Goal: Feedback & Contribution: Contribute content

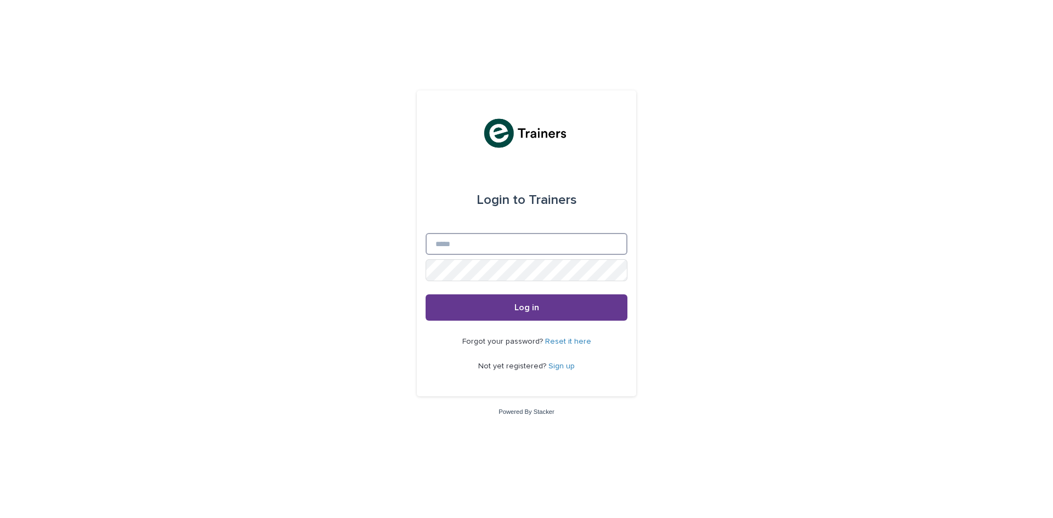
type input "**********"
click at [548, 315] on button "Log in" at bounding box center [527, 308] width 202 height 26
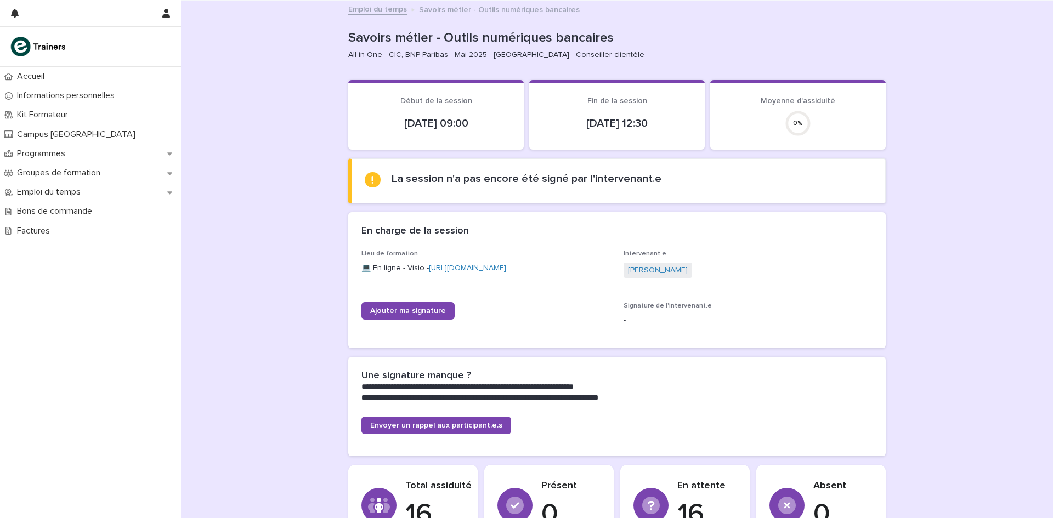
scroll to position [165, 0]
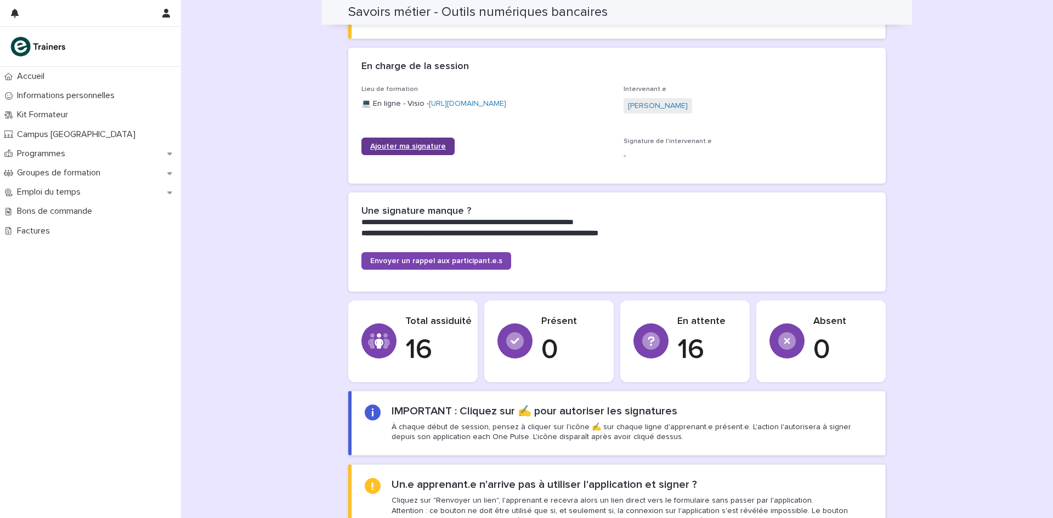
click at [407, 140] on link "Ajouter ma signature" at bounding box center [408, 147] width 93 height 18
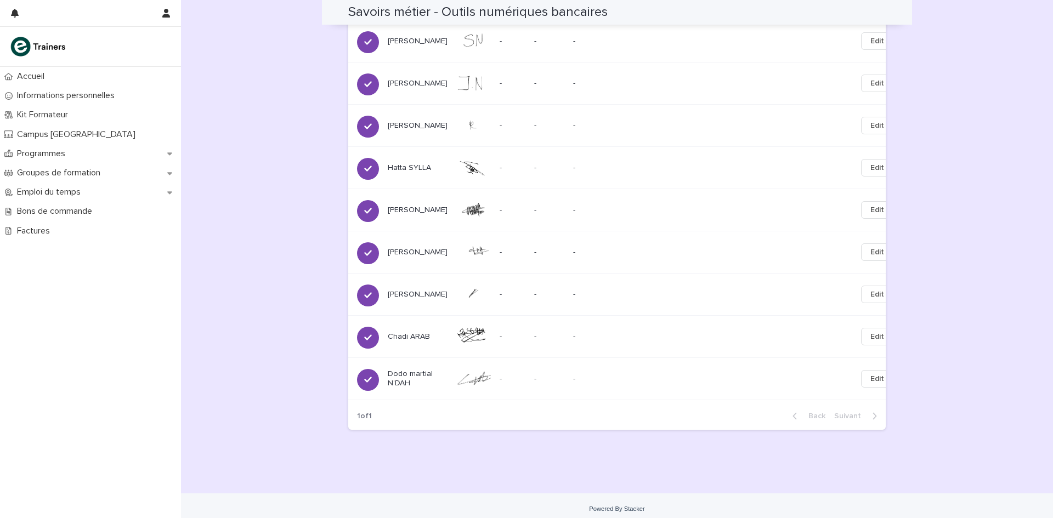
scroll to position [79, 0]
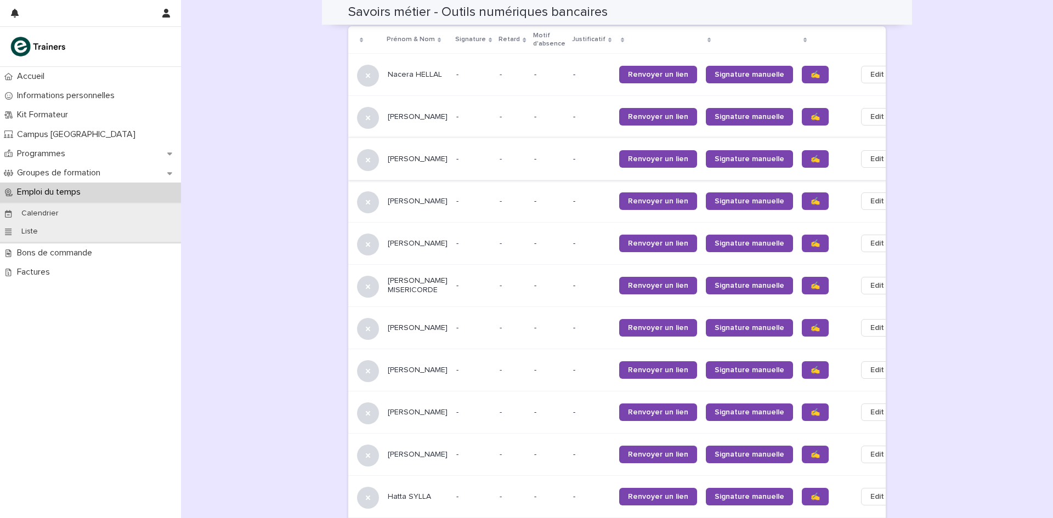
scroll to position [573, 0]
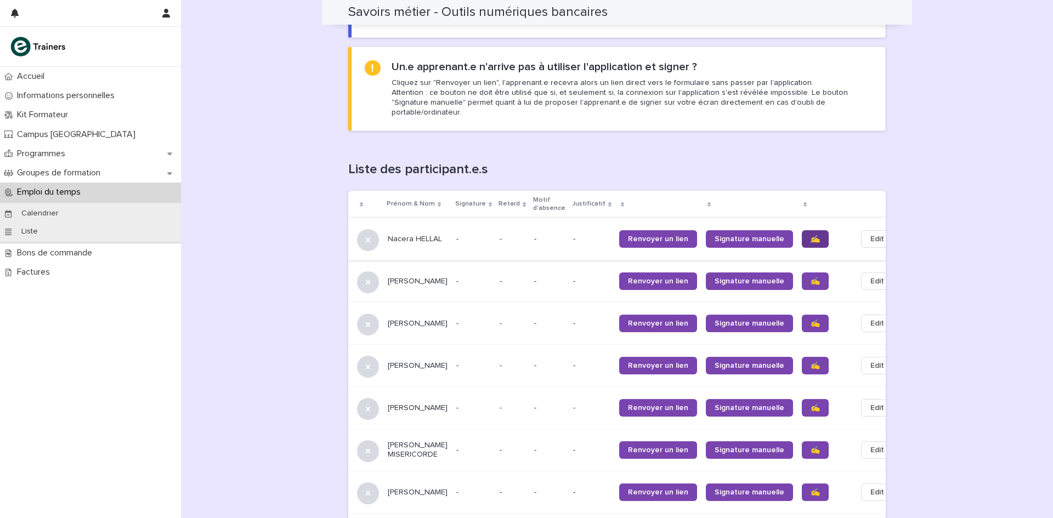
click at [802, 230] on link "✍️" at bounding box center [815, 239] width 27 height 18
click at [802, 275] on link "✍️" at bounding box center [815, 282] width 27 height 18
click at [802, 315] on link "✍️" at bounding box center [815, 324] width 27 height 18
click at [811, 362] on span "✍️" at bounding box center [815, 366] width 9 height 8
click at [811, 404] on span "✍️" at bounding box center [815, 408] width 9 height 8
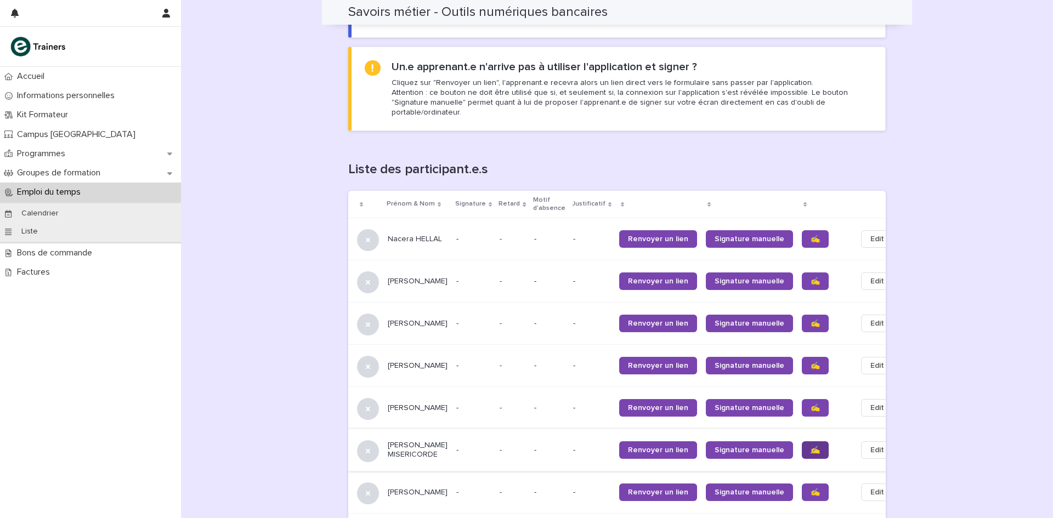
click at [811, 447] on span "✍️" at bounding box center [815, 451] width 9 height 8
click at [811, 489] on span "✍️" at bounding box center [815, 493] width 9 height 8
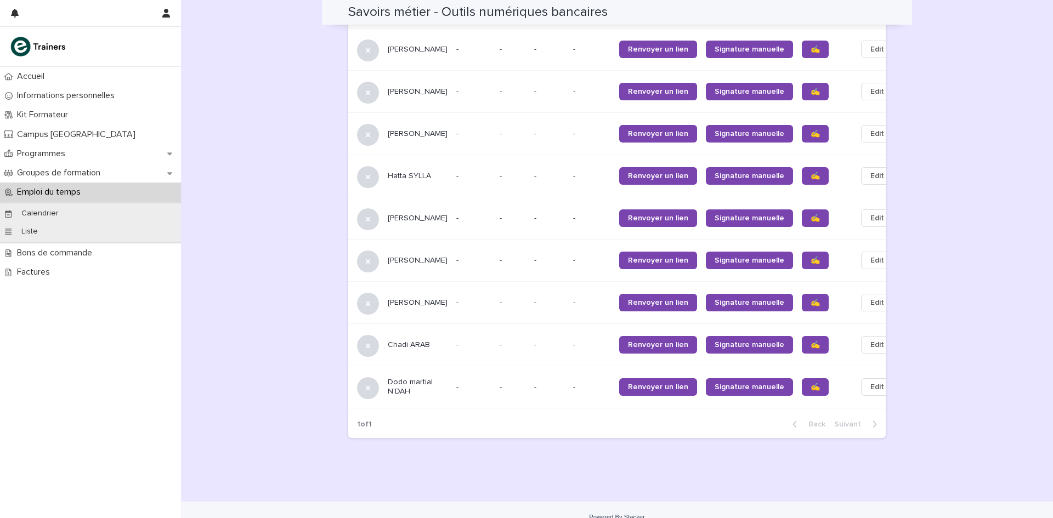
scroll to position [1067, 0]
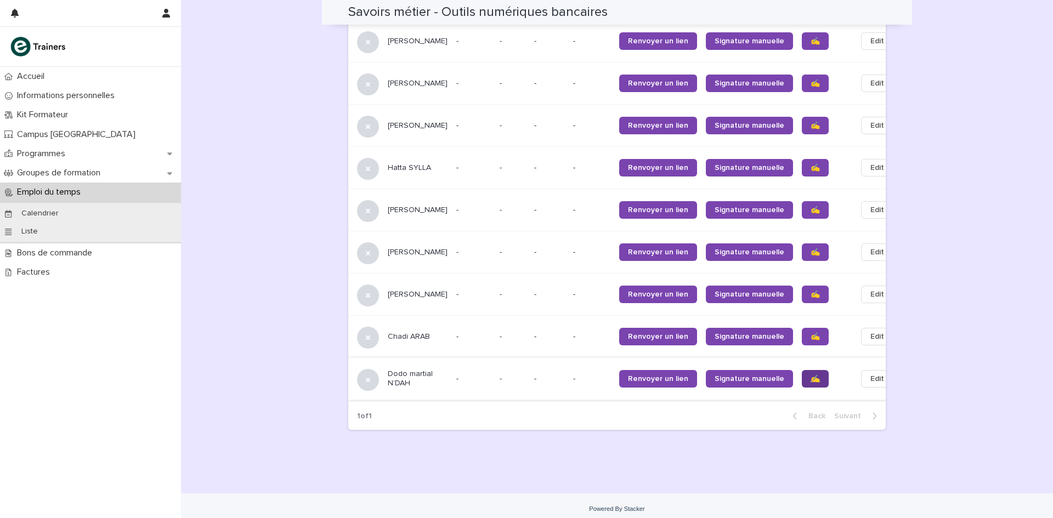
click at [811, 375] on span "✍️" at bounding box center [815, 379] width 9 height 8
click at [811, 333] on span "✍️" at bounding box center [815, 337] width 9 height 8
click at [811, 291] on span "✍️" at bounding box center [815, 295] width 9 height 8
click at [811, 249] on span "✍️" at bounding box center [815, 253] width 9 height 8
click at [811, 206] on span "✍️" at bounding box center [815, 210] width 9 height 8
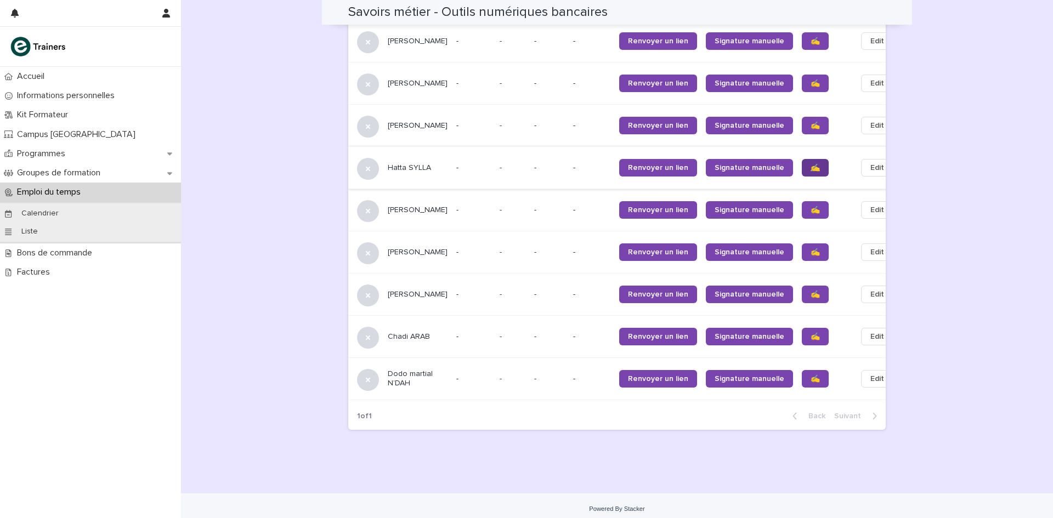
click at [811, 164] on span "✍️" at bounding box center [815, 168] width 9 height 8
click at [802, 117] on link "✍️" at bounding box center [815, 126] width 27 height 18
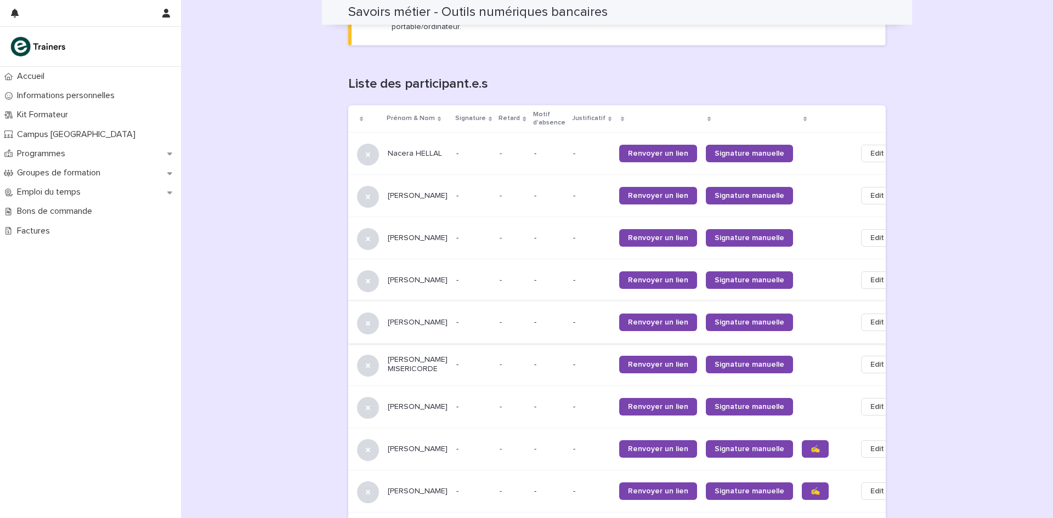
scroll to position [988, 0]
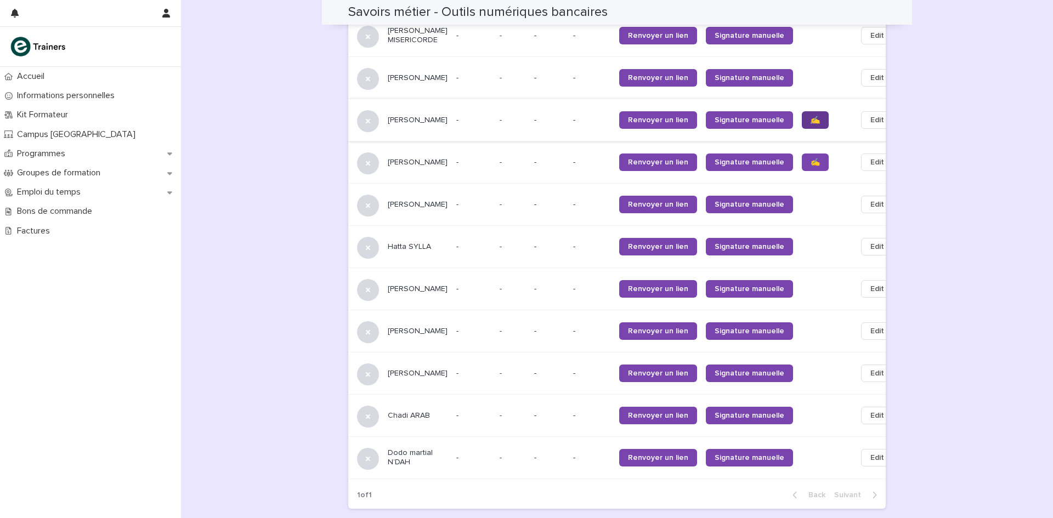
click at [811, 116] on span "✍️" at bounding box center [815, 120] width 9 height 8
click at [811, 159] on span "✍️" at bounding box center [815, 163] width 9 height 8
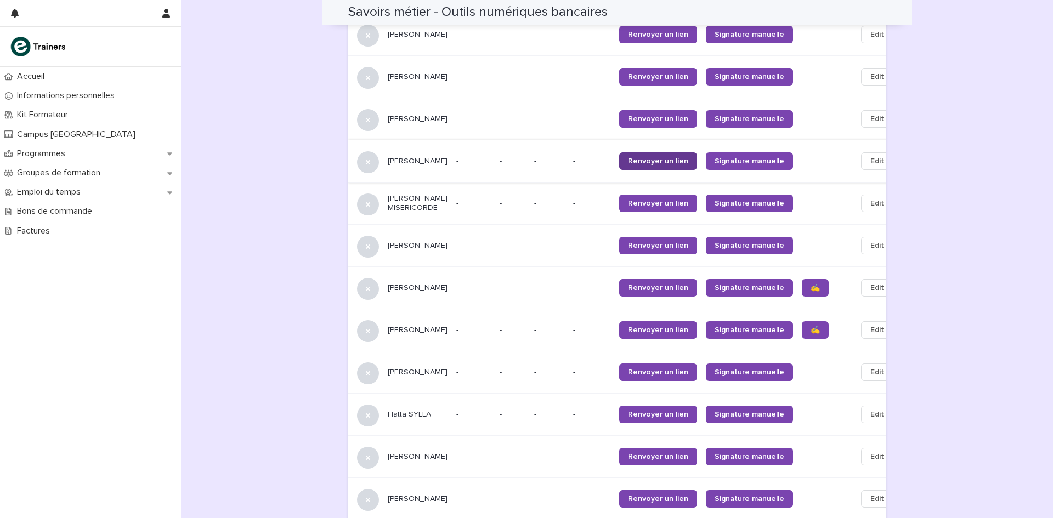
scroll to position [823, 0]
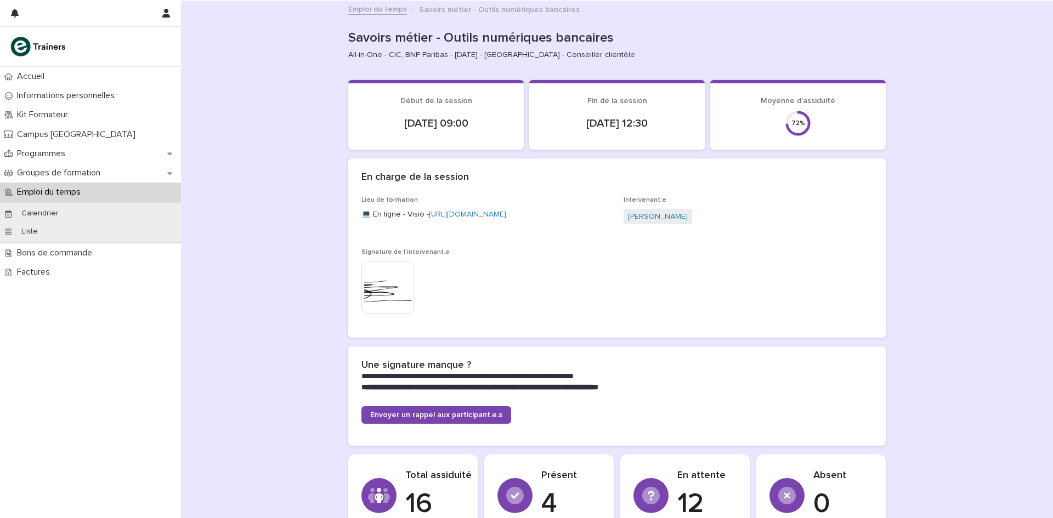
scroll to position [494, 0]
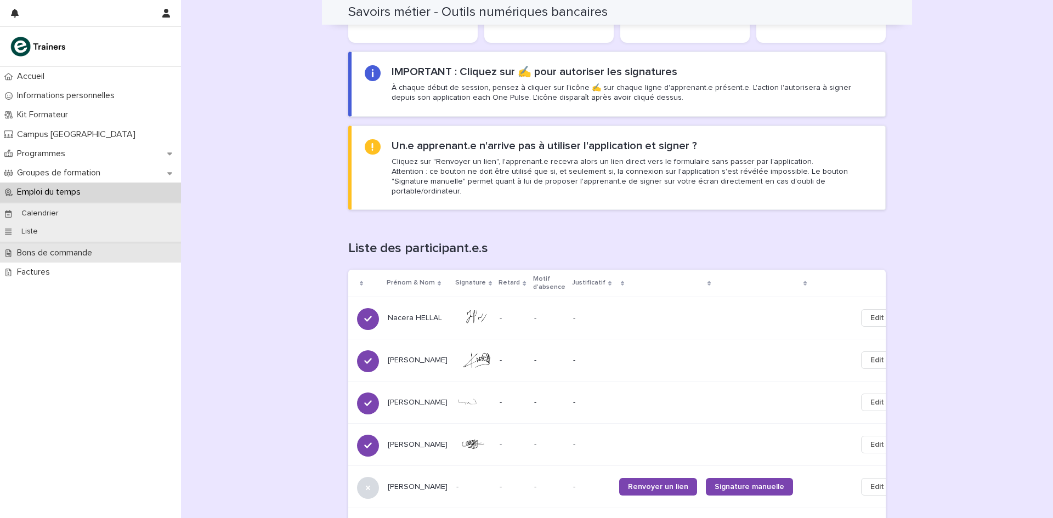
click at [37, 255] on p "Bons de commande" at bounding box center [57, 253] width 88 height 10
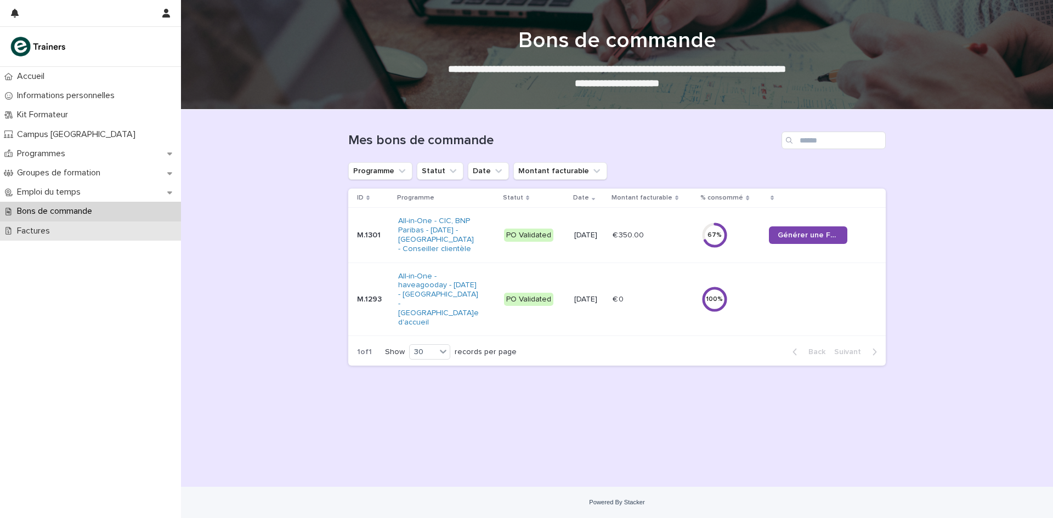
click at [37, 232] on p "Factures" at bounding box center [36, 231] width 46 height 10
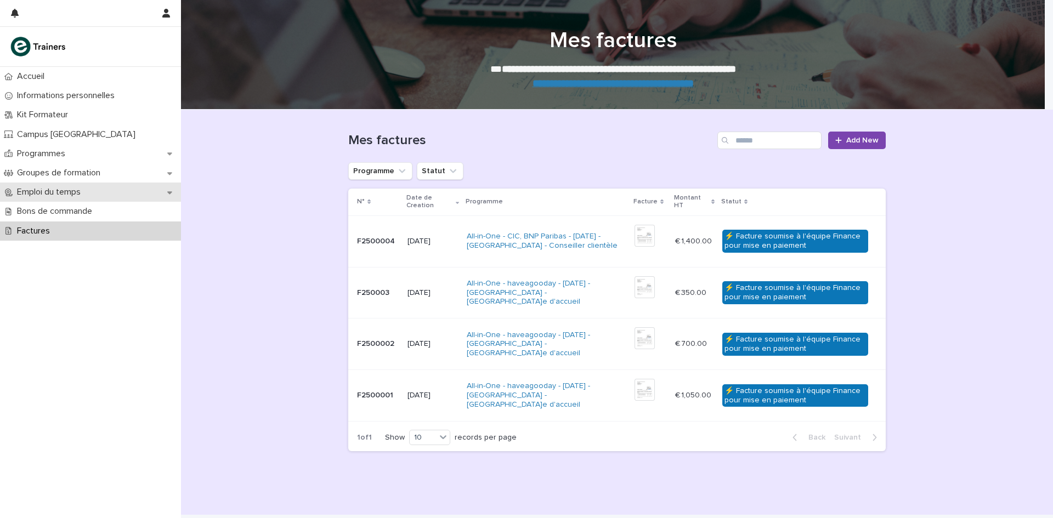
click at [35, 186] on div "Emploi du temps" at bounding box center [90, 192] width 181 height 19
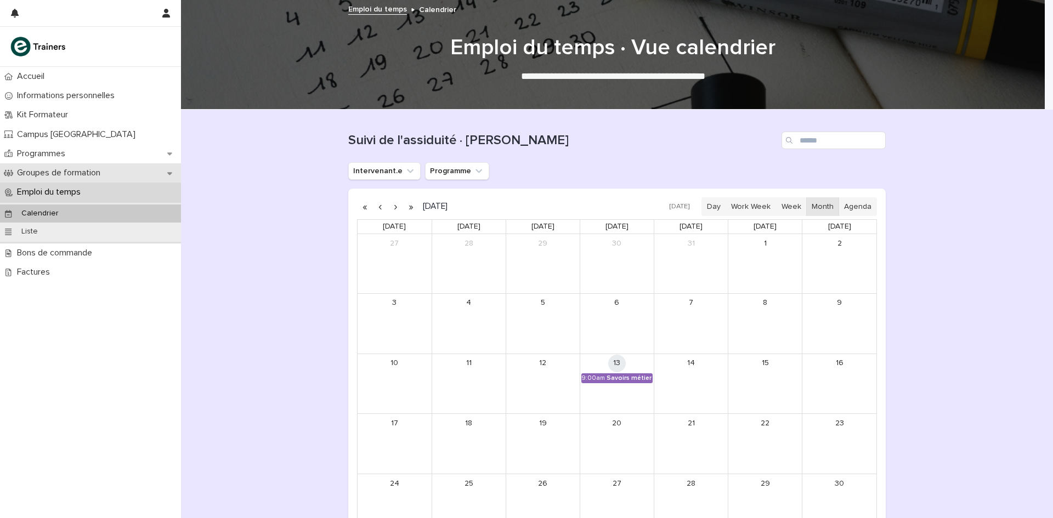
click at [38, 172] on p "Groupes de formation" at bounding box center [61, 173] width 97 height 10
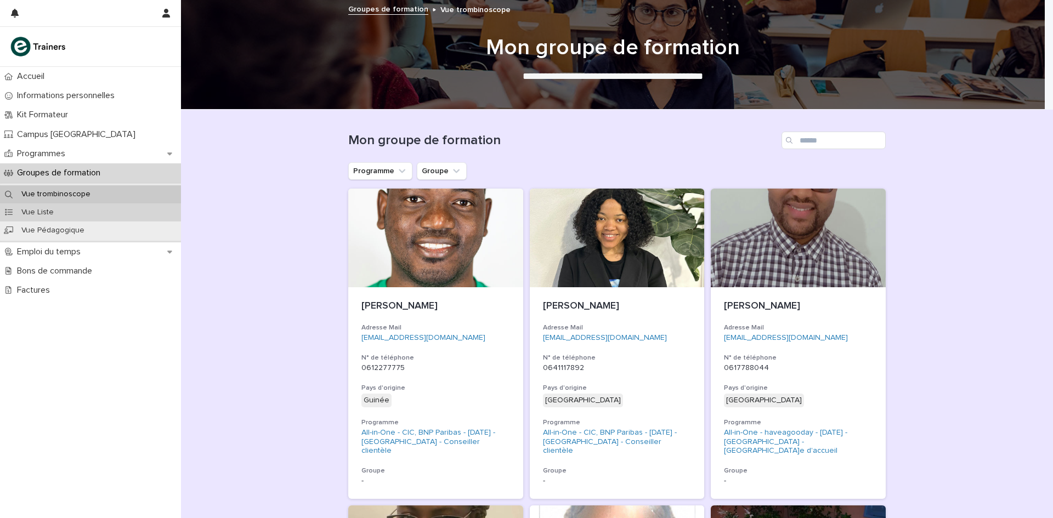
click at [37, 216] on p "Vue Liste" at bounding box center [38, 212] width 50 height 9
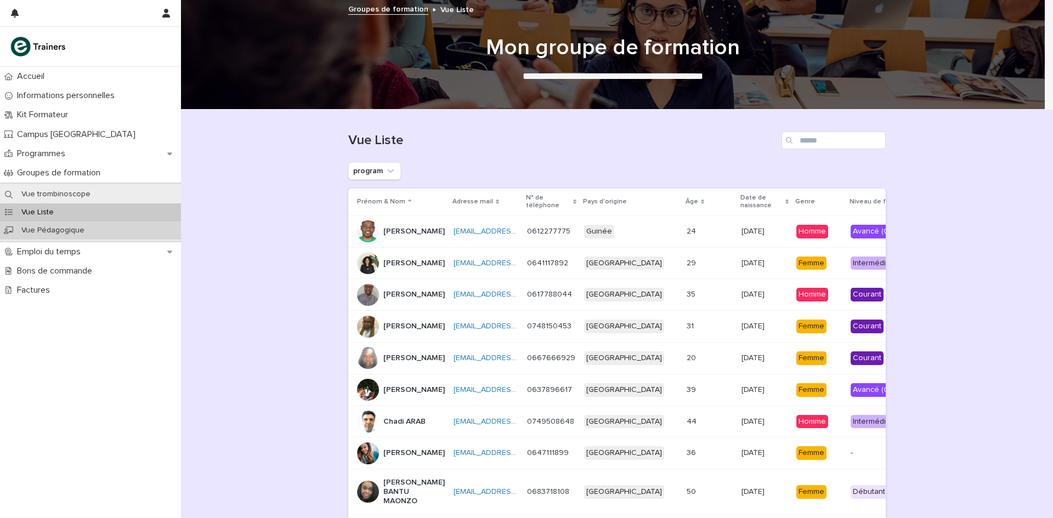
click at [42, 234] on p "Vue Pédagogique" at bounding box center [53, 230] width 81 height 9
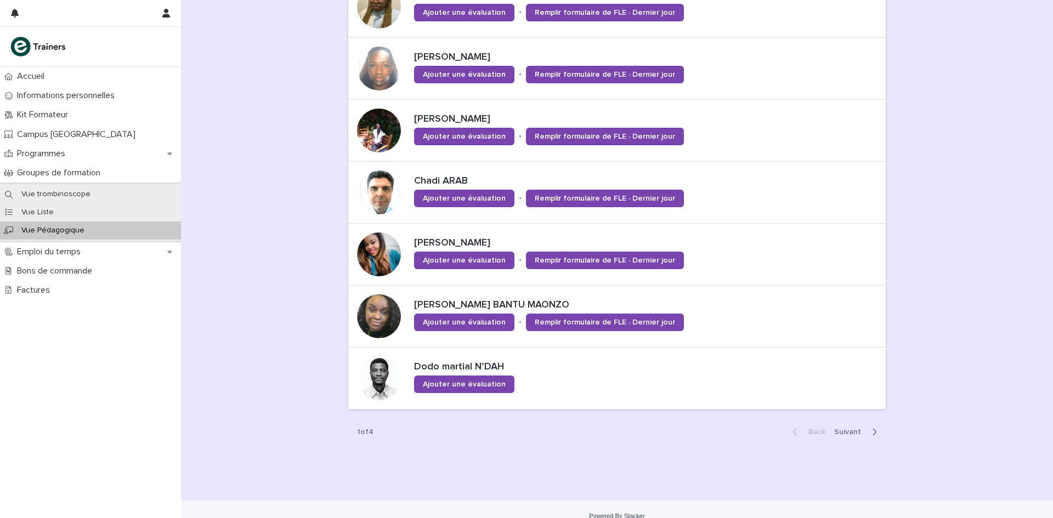
scroll to position [413, 0]
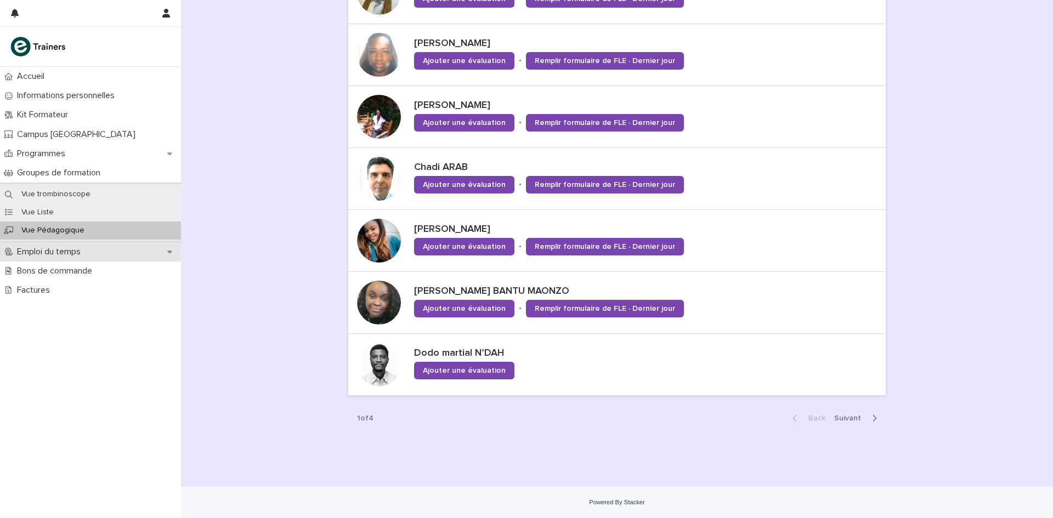
click at [38, 250] on p "Emploi du temps" at bounding box center [51, 252] width 77 height 10
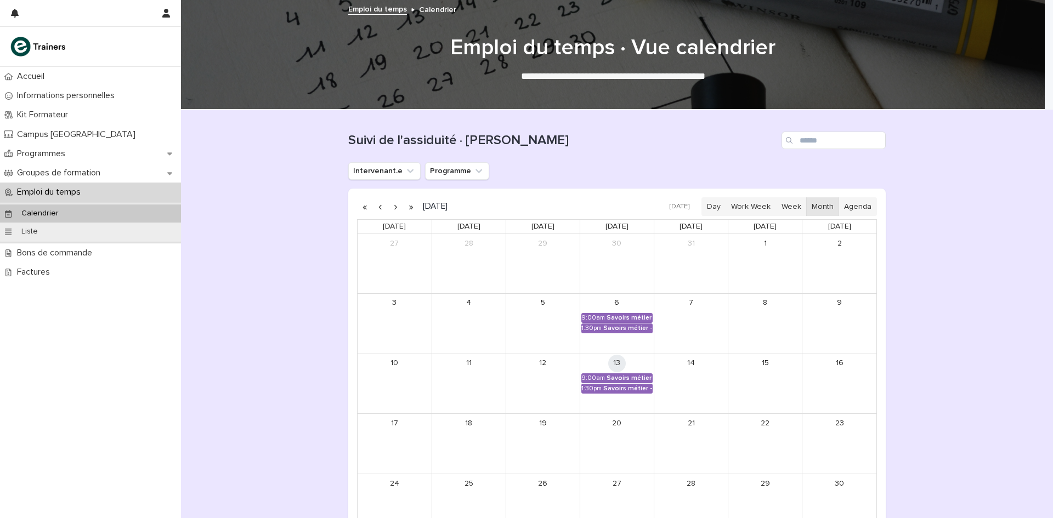
click at [388, 206] on button "button" at bounding box center [395, 207] width 15 height 18
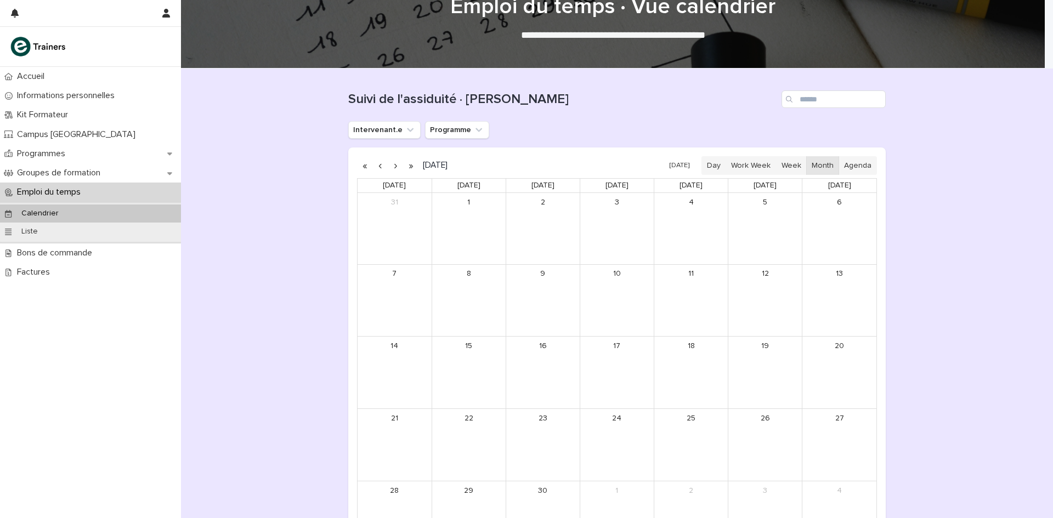
scroll to position [7, 0]
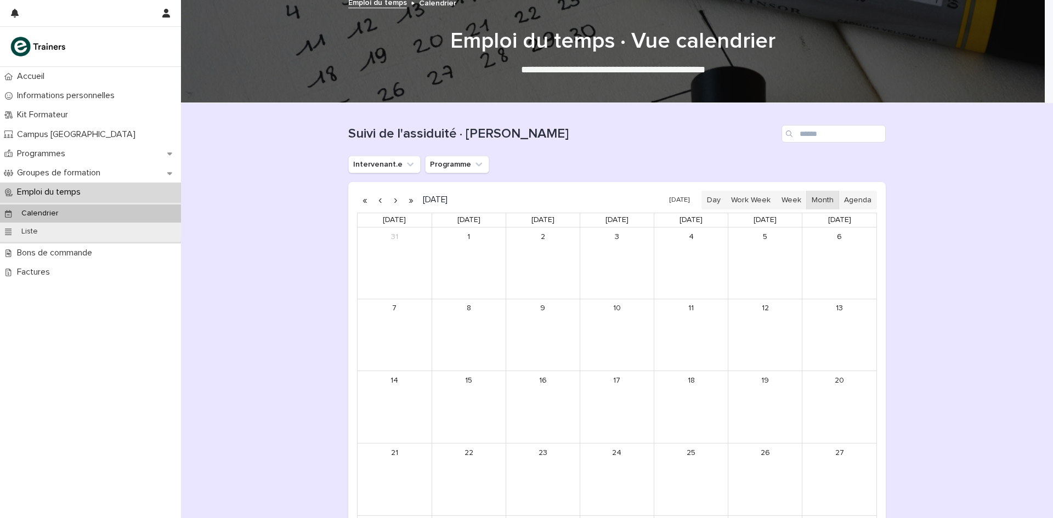
click at [376, 205] on button "button" at bounding box center [380, 200] width 15 height 18
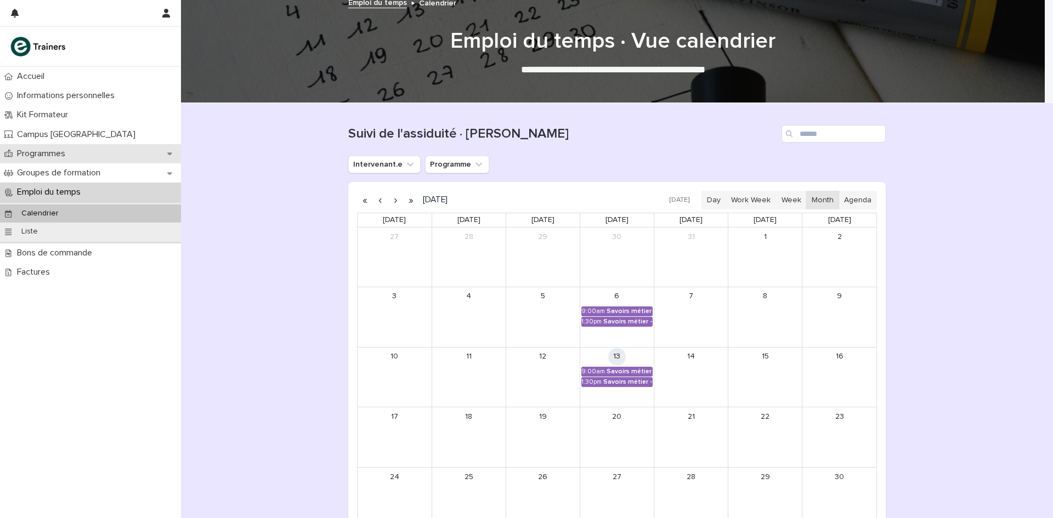
click at [50, 155] on p "Programmes" at bounding box center [43, 154] width 61 height 10
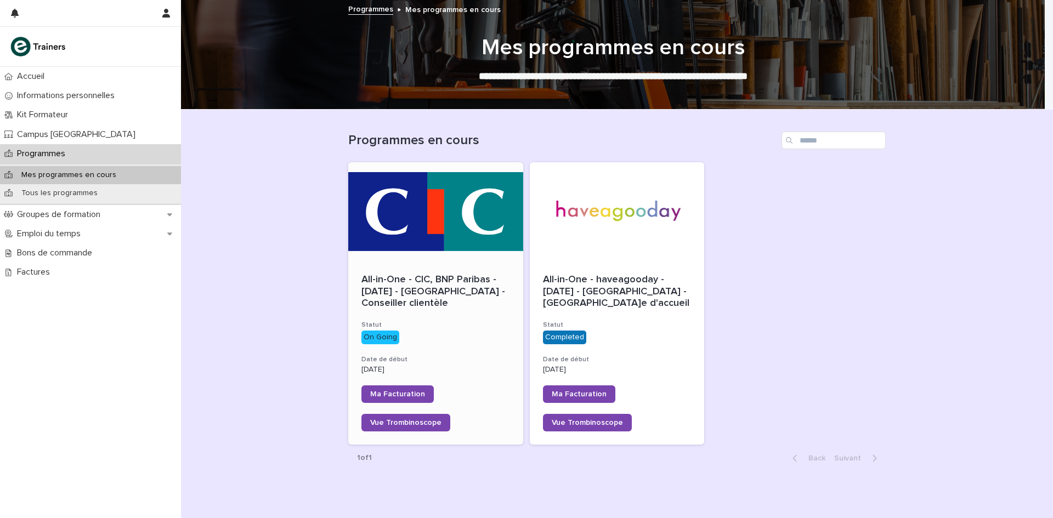
click at [430, 227] on div at bounding box center [435, 211] width 175 height 99
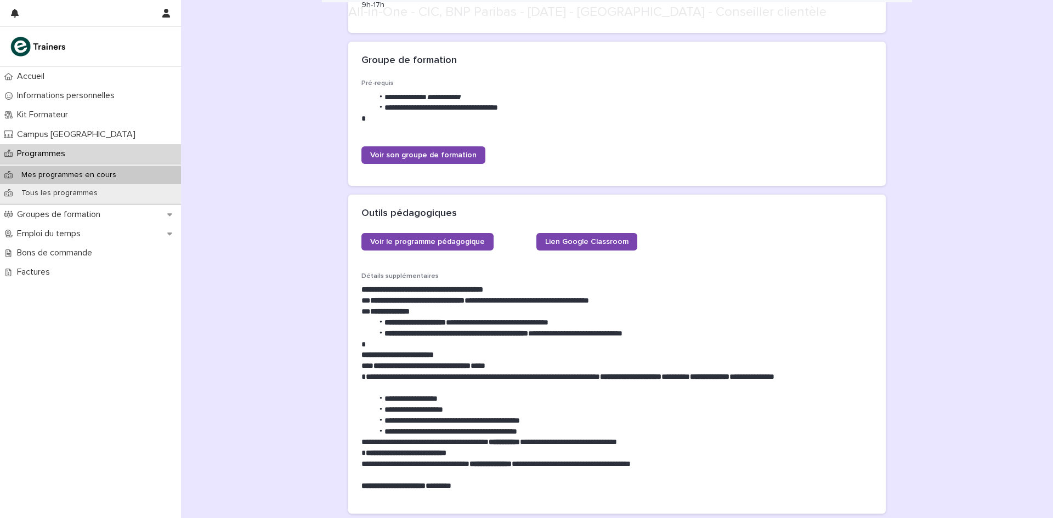
scroll to position [329, 0]
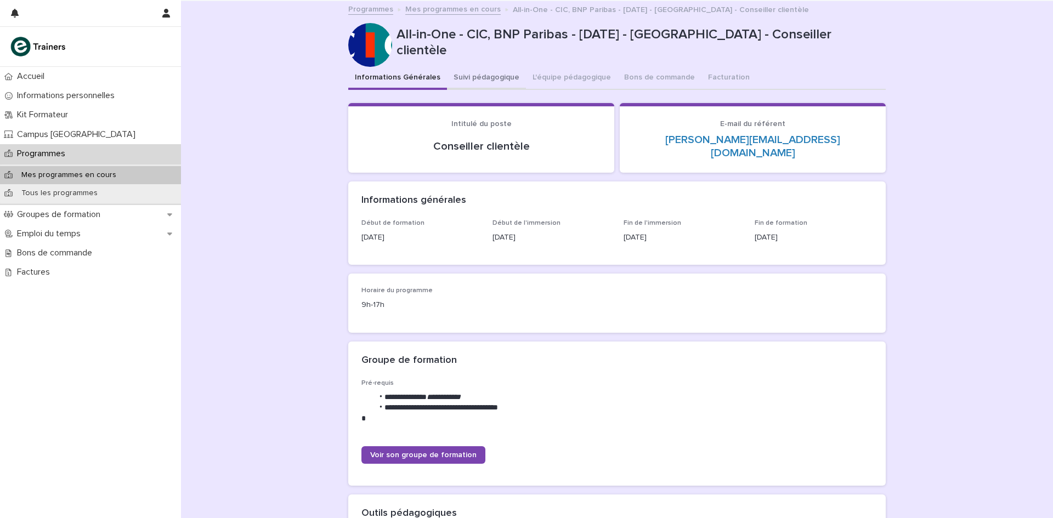
click at [468, 82] on button "Suivi pédagogique" at bounding box center [486, 78] width 79 height 23
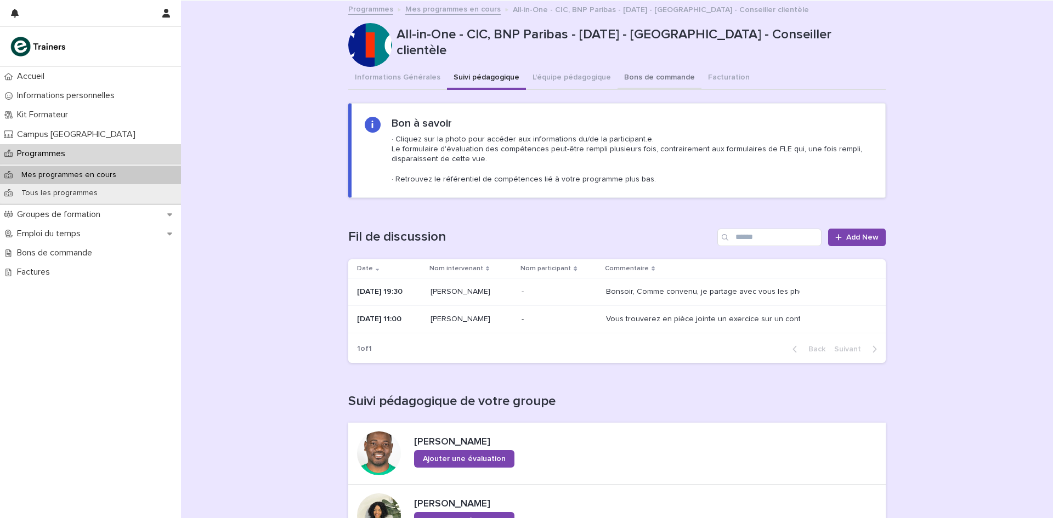
click at [645, 81] on button "Bons de commande" at bounding box center [660, 78] width 84 height 23
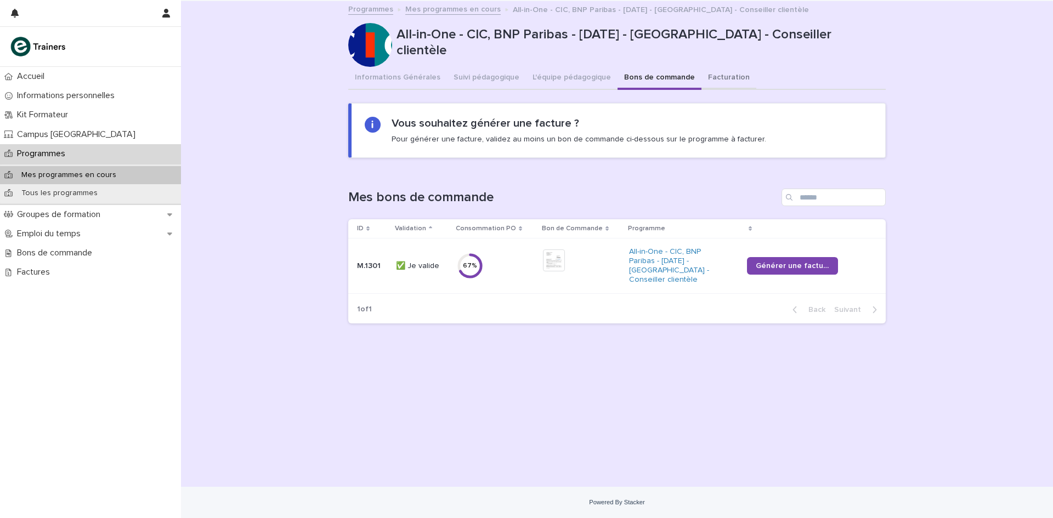
click at [702, 80] on button "Facturation" at bounding box center [729, 78] width 55 height 23
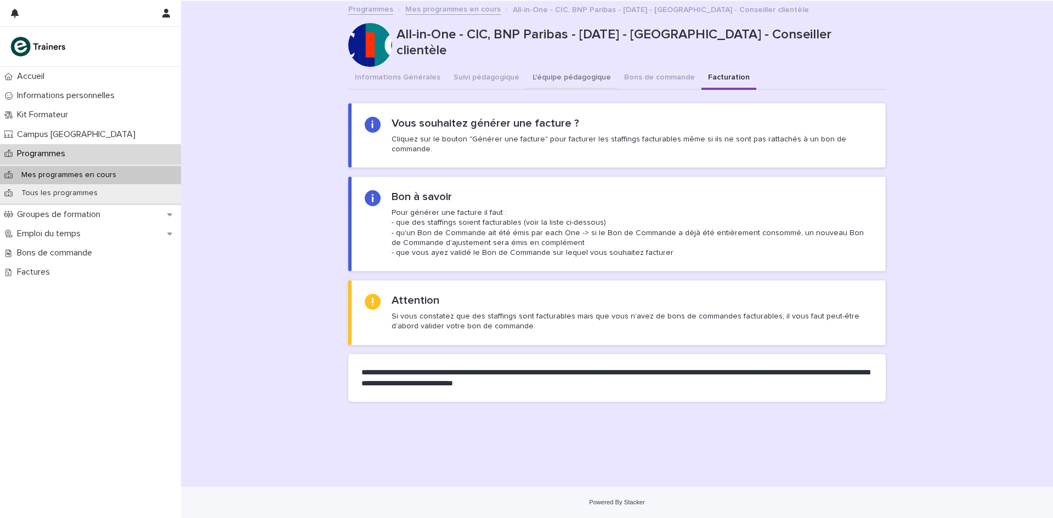
click at [571, 82] on button "L'équipe pédagogique" at bounding box center [572, 78] width 92 height 23
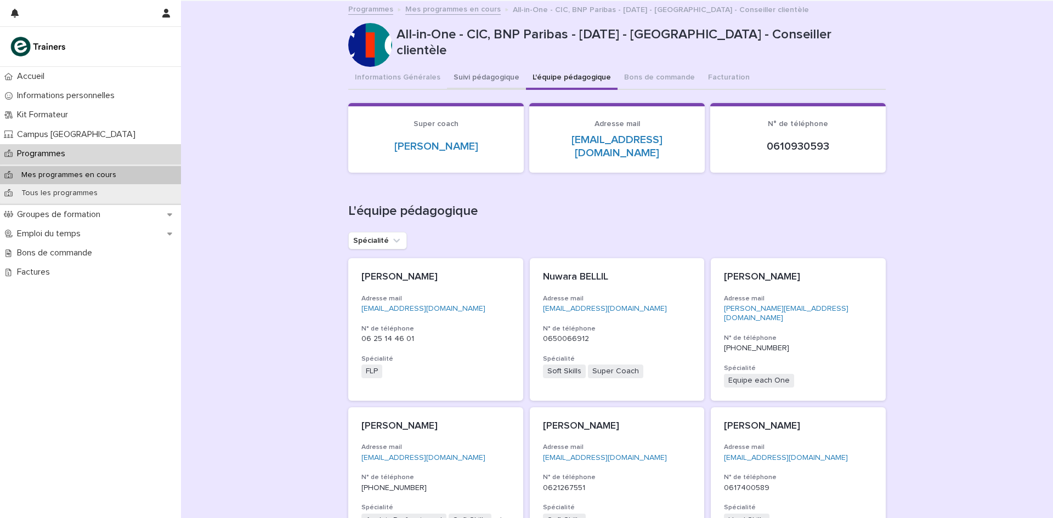
click at [469, 79] on button "Suivi pédagogique" at bounding box center [486, 78] width 79 height 23
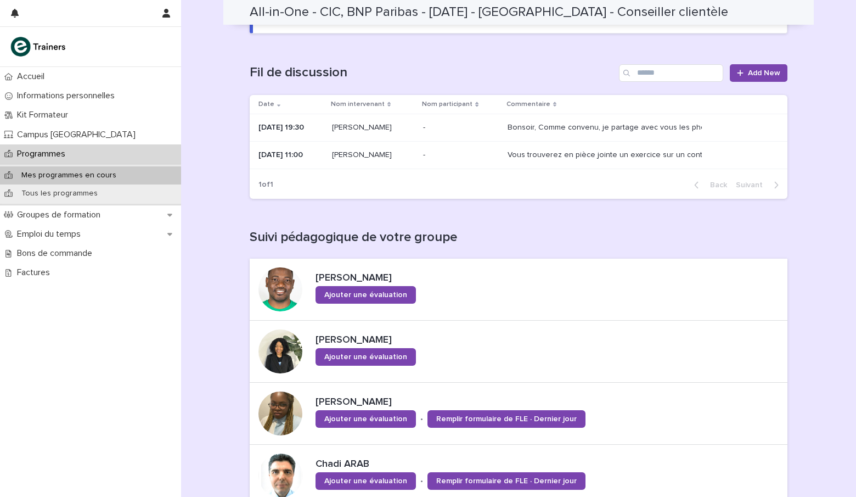
scroll to position [329, 0]
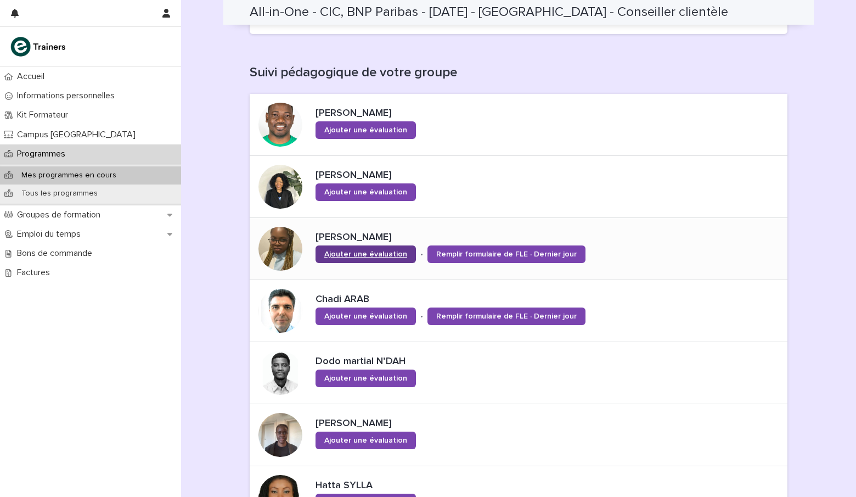
click at [351, 250] on span "Ajouter une évaluation" at bounding box center [365, 254] width 83 height 8
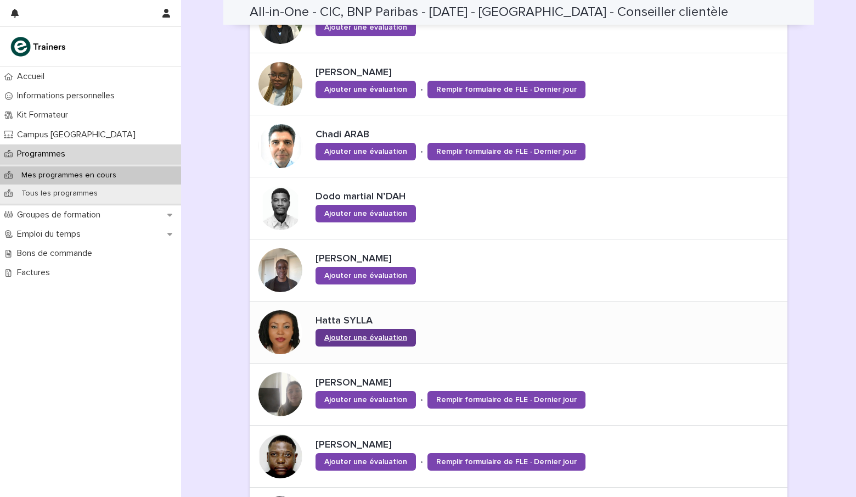
click at [364, 335] on span "Ajouter une évaluation" at bounding box center [365, 338] width 83 height 8
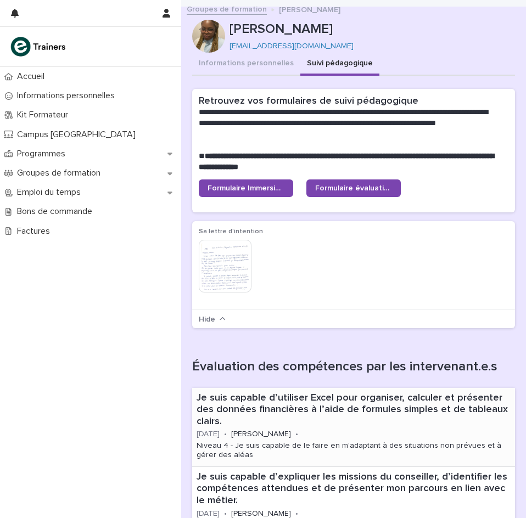
scroll to position [329, 0]
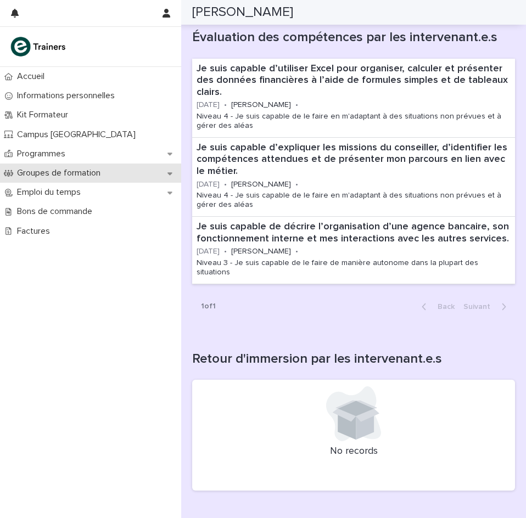
click at [46, 174] on p "Groupes de formation" at bounding box center [61, 173] width 97 height 10
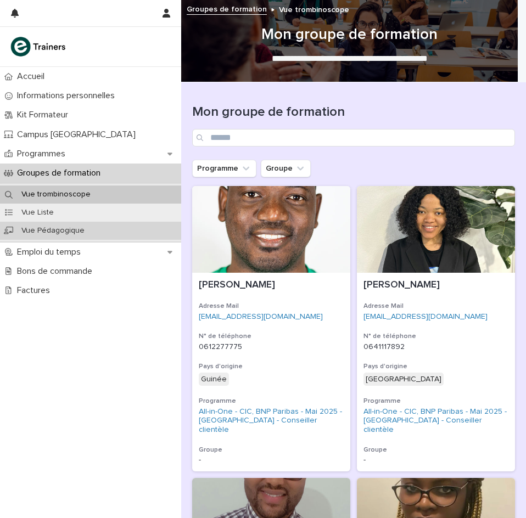
click at [37, 228] on p "Vue Pédagogique" at bounding box center [53, 230] width 81 height 9
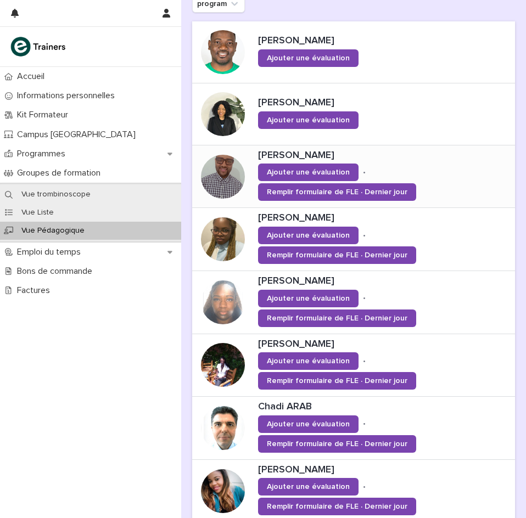
scroll to position [329, 0]
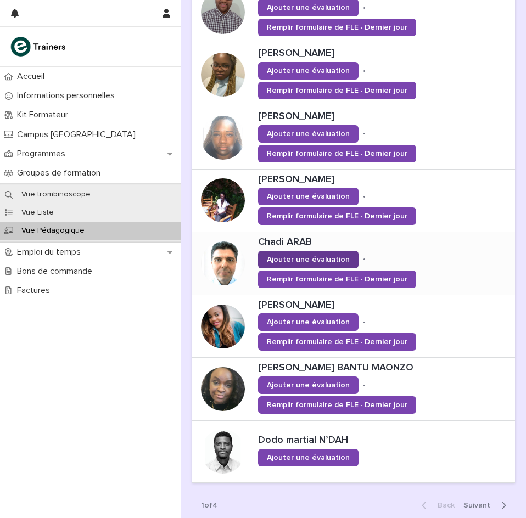
click at [290, 261] on span "Ajouter une évaluation" at bounding box center [308, 260] width 83 height 8
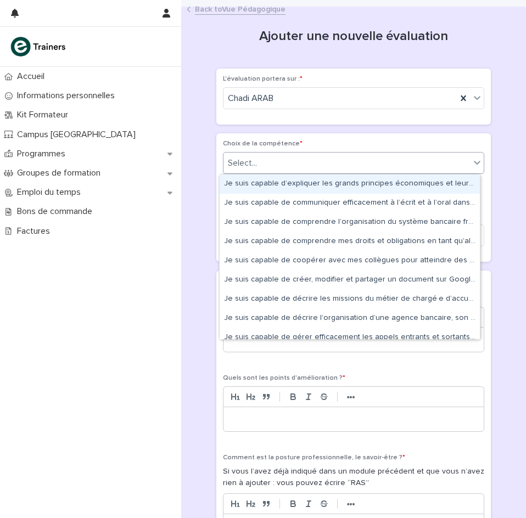
click at [259, 165] on div "Select..." at bounding box center [346, 163] width 246 height 18
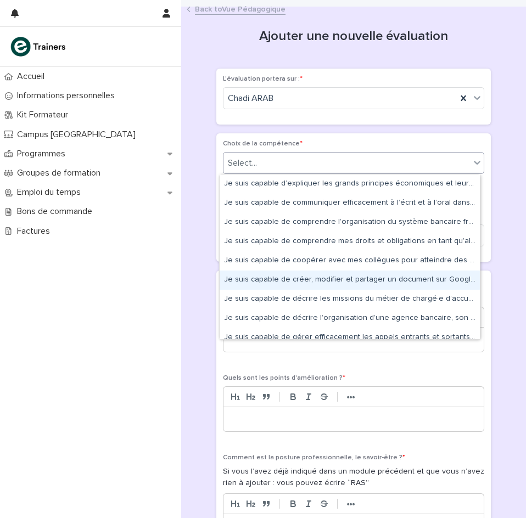
drag, startPoint x: 284, startPoint y: 294, endPoint x: 284, endPoint y: 278, distance: 15.9
click at [284, 278] on div "Je suis capable de créer, modifier et partager un document sur Google Docs dans…" at bounding box center [349, 279] width 260 height 19
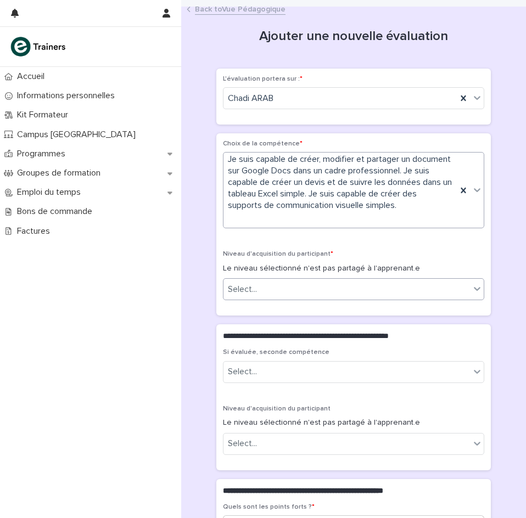
click at [271, 287] on div "Select..." at bounding box center [346, 289] width 246 height 18
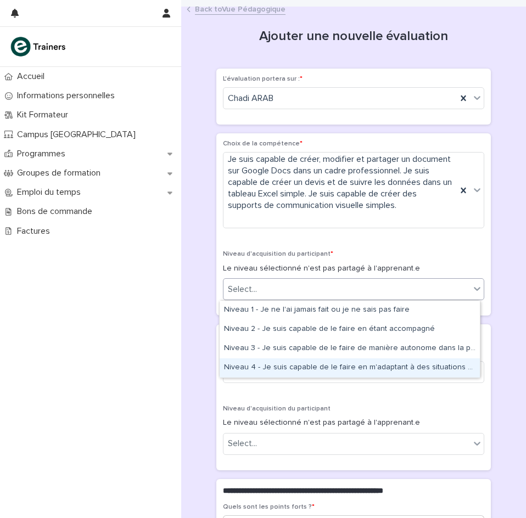
click at [273, 369] on div "Niveau 4 - Je suis capable de le faire en m'adaptant à des situations non prévu…" at bounding box center [349, 367] width 260 height 19
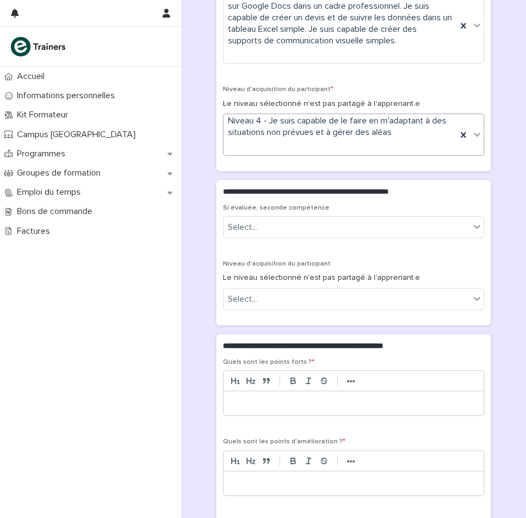
scroll to position [329, 0]
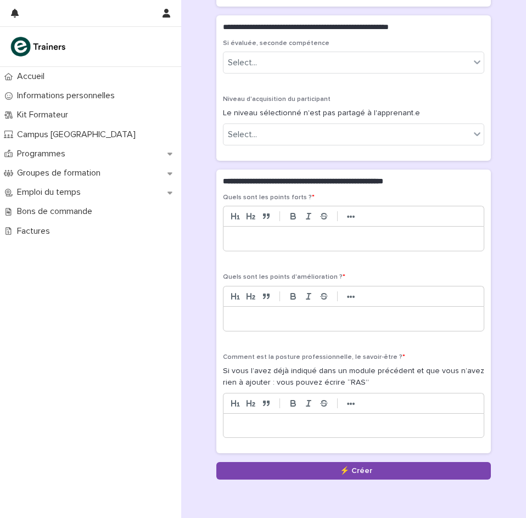
click at [256, 322] on p at bounding box center [354, 318] width 244 height 11
click at [239, 233] on p at bounding box center [354, 238] width 244 height 11
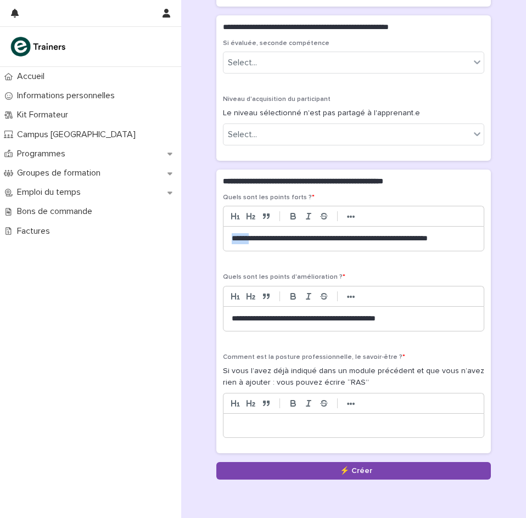
drag, startPoint x: 248, startPoint y: 235, endPoint x: 218, endPoint y: 238, distance: 30.3
click at [218, 238] on div "**********" at bounding box center [353, 324] width 274 height 260
click at [313, 429] on p at bounding box center [354, 425] width 244 height 11
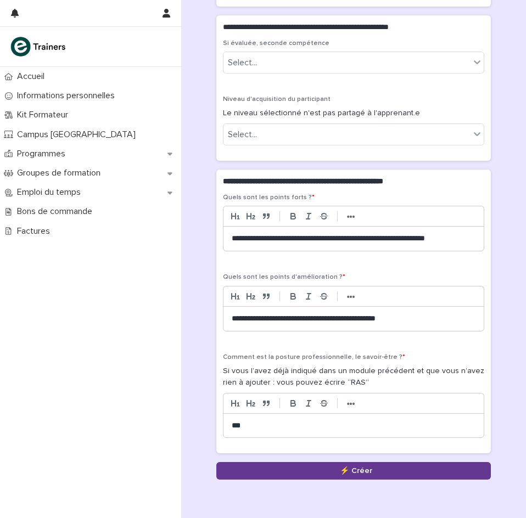
click at [352, 470] on button "Save" at bounding box center [353, 471] width 274 height 18
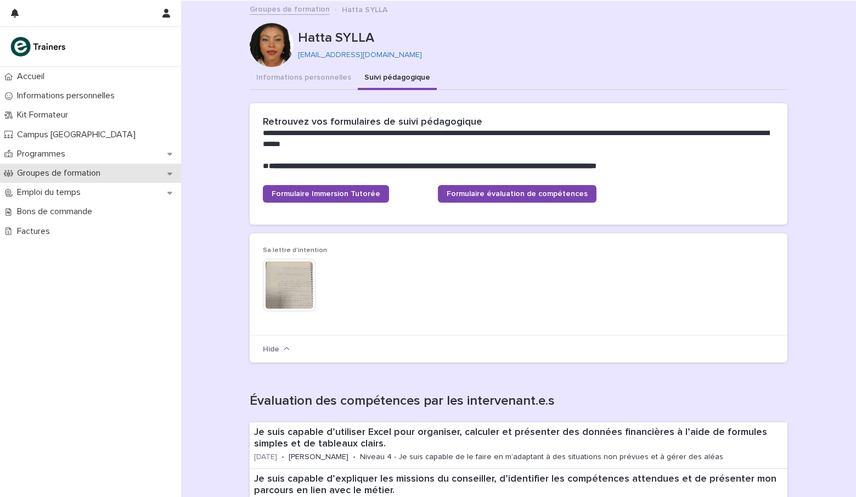
click at [137, 173] on div "Groupes de formation" at bounding box center [90, 172] width 181 height 19
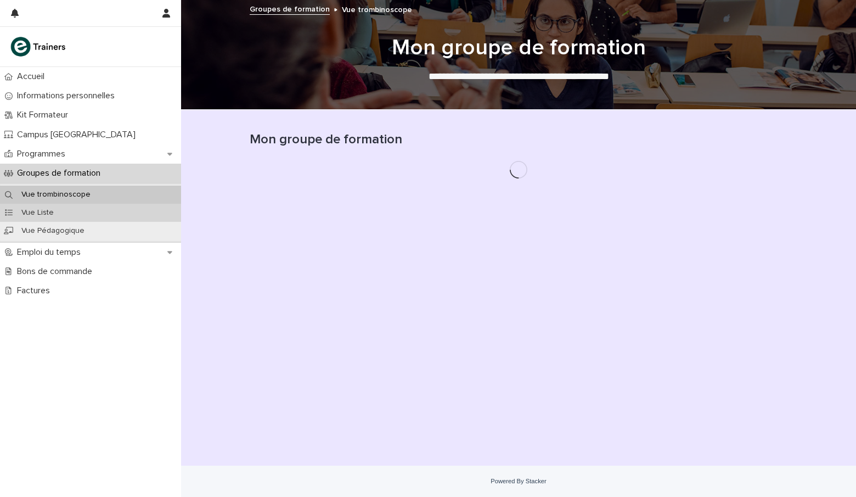
click at [48, 209] on p "Vue Liste" at bounding box center [38, 212] width 50 height 9
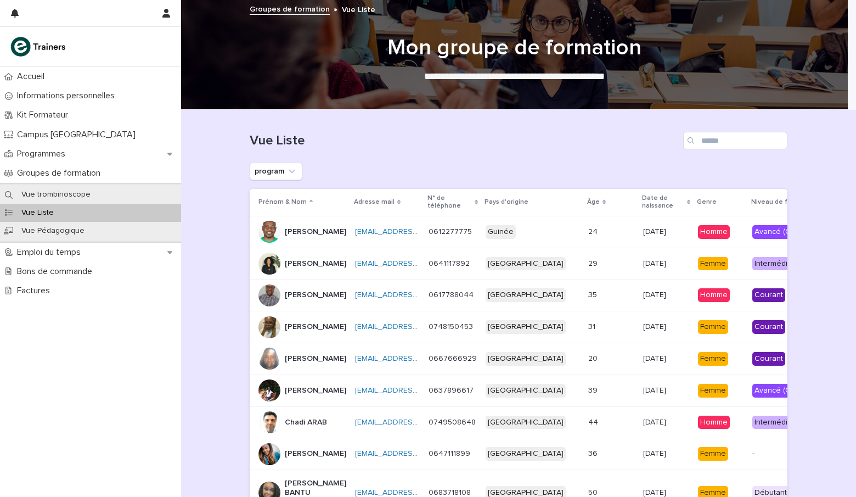
click at [285, 268] on p "Adrielle MALLA" at bounding box center [315, 263] width 61 height 9
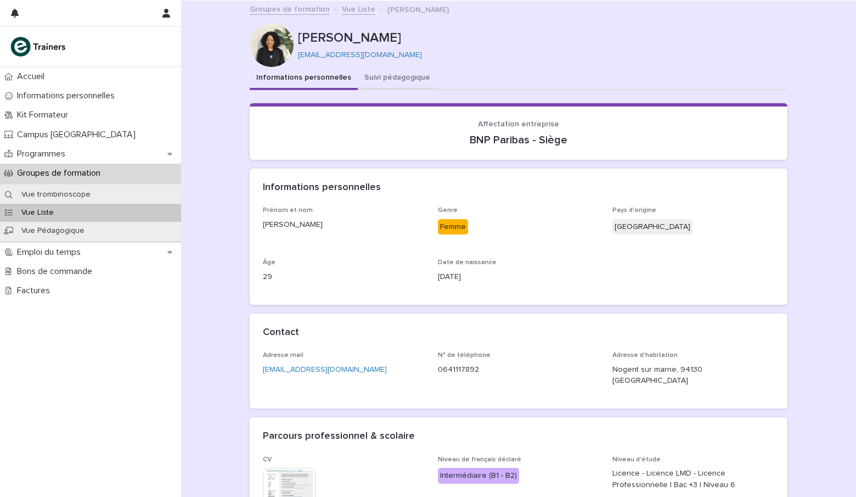
click at [387, 75] on button "Suivi pédagogique" at bounding box center [397, 78] width 79 height 23
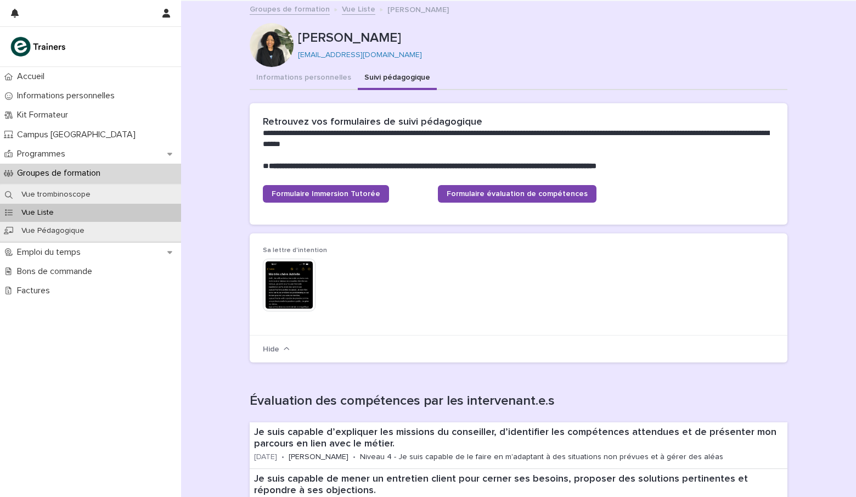
click at [346, 10] on link "Vue Liste" at bounding box center [358, 8] width 33 height 13
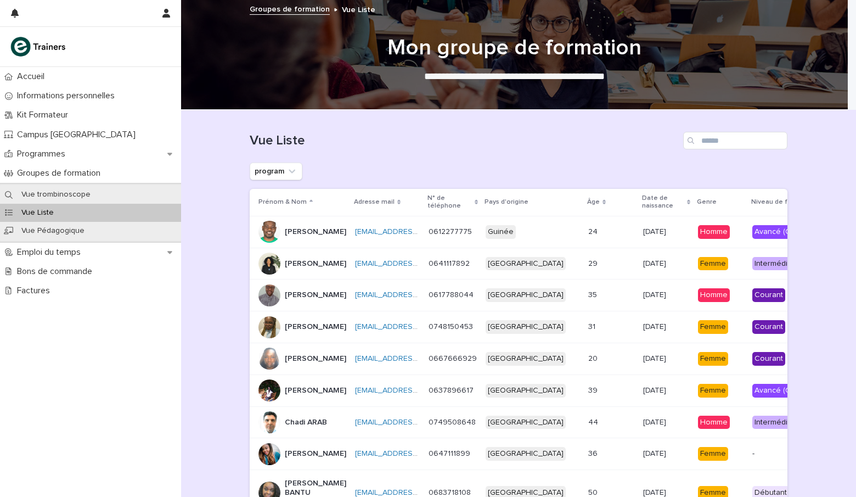
click at [307, 268] on p "Adrielle MALLA" at bounding box center [315, 263] width 61 height 9
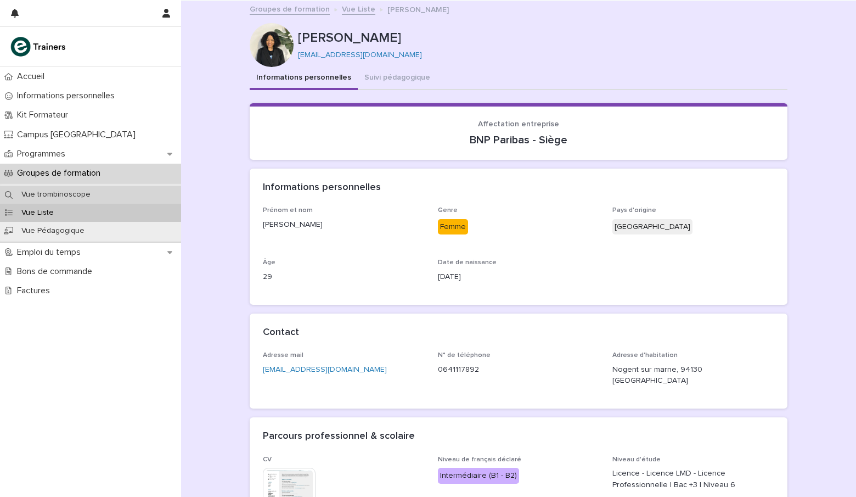
click at [67, 185] on div "Vue trombinoscope" at bounding box center [90, 194] width 181 height 18
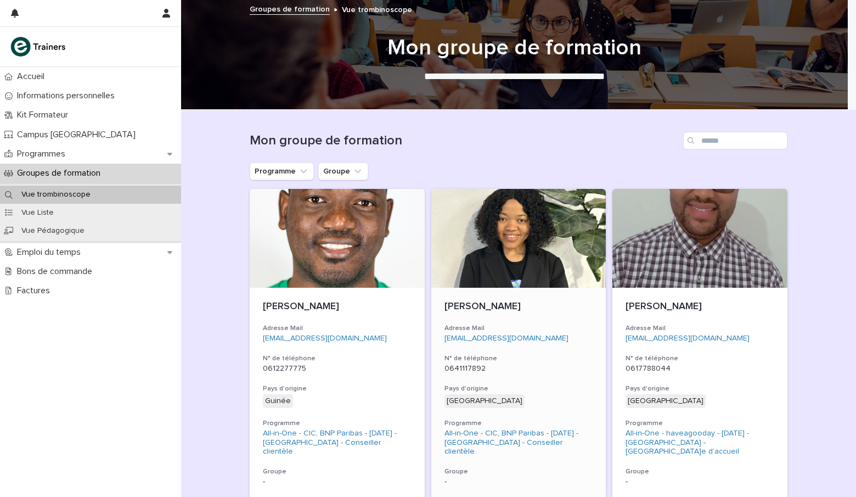
click at [516, 268] on div at bounding box center [518, 238] width 175 height 99
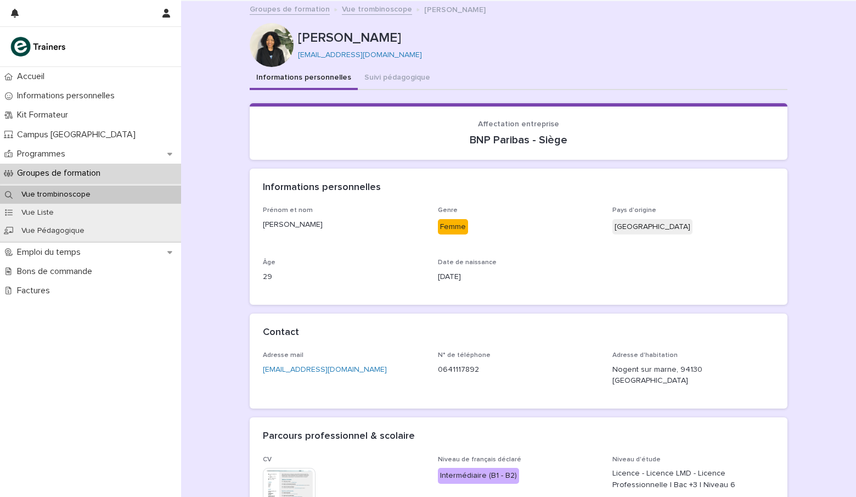
click at [391, 65] on div "Adrielle MALLA adriellemalla@icloud.com" at bounding box center [519, 45] width 538 height 44
click at [385, 78] on button "Suivi pédagogique" at bounding box center [397, 78] width 79 height 23
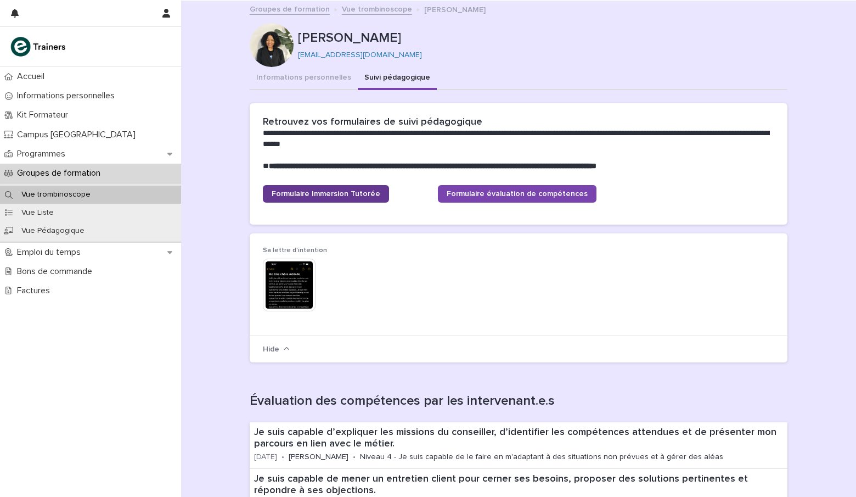
click at [343, 199] on link "Formulaire Immersion Tutorée" at bounding box center [326, 194] width 126 height 18
click at [497, 193] on span "Formulaire évaluation de compétences" at bounding box center [517, 194] width 141 height 8
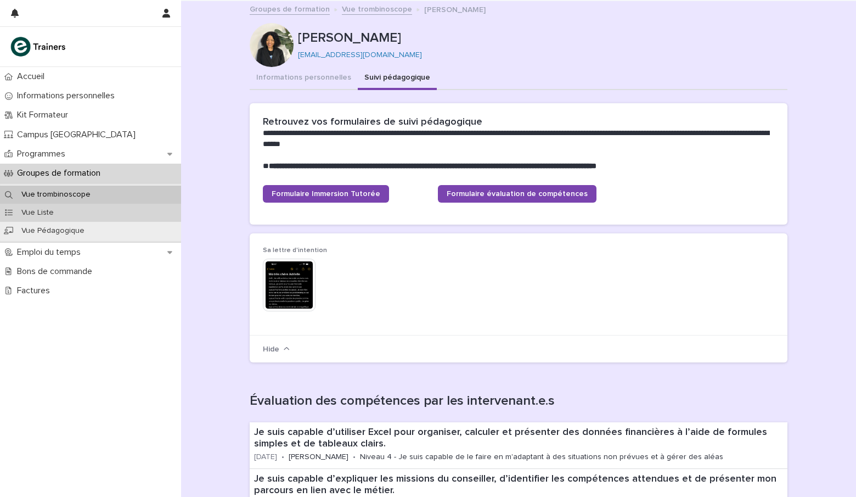
click at [52, 213] on p "Vue Liste" at bounding box center [38, 212] width 50 height 9
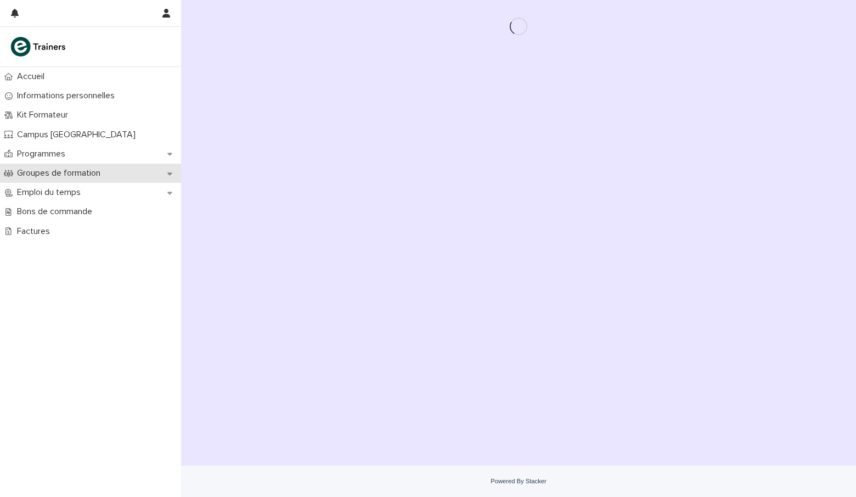
click at [87, 169] on p "Groupes de formation" at bounding box center [61, 173] width 97 height 10
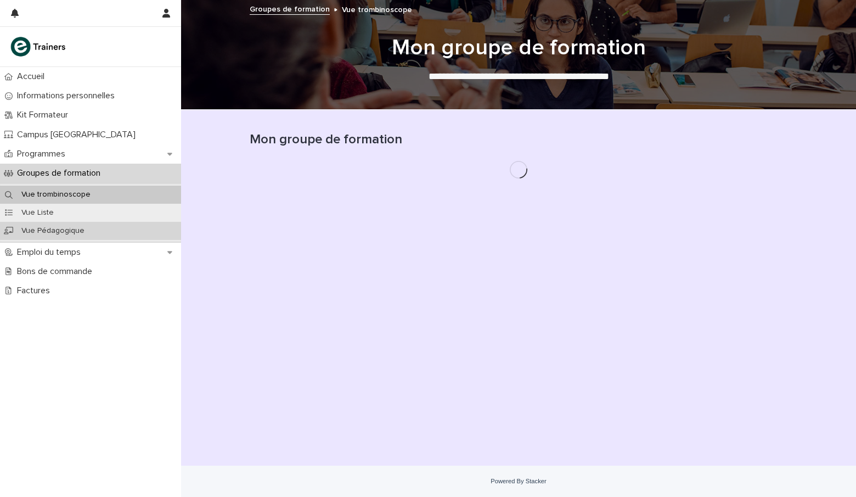
click at [63, 229] on p "Vue Pédagogique" at bounding box center [53, 230] width 81 height 9
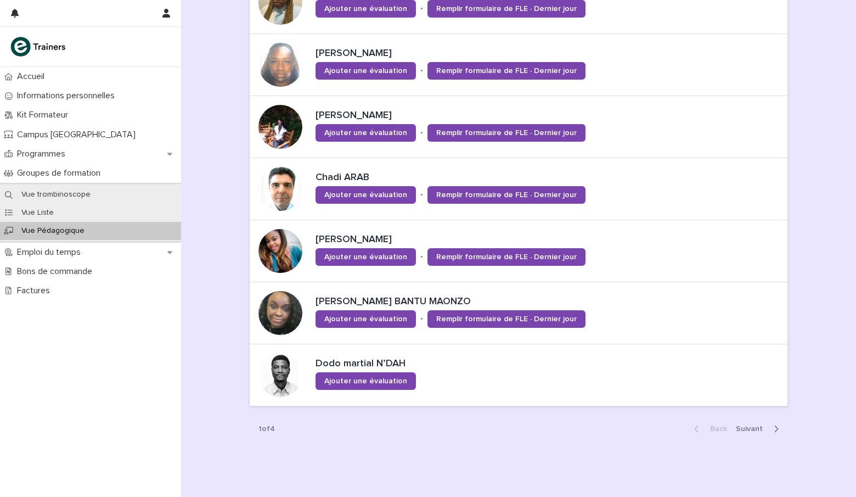
scroll to position [435, 0]
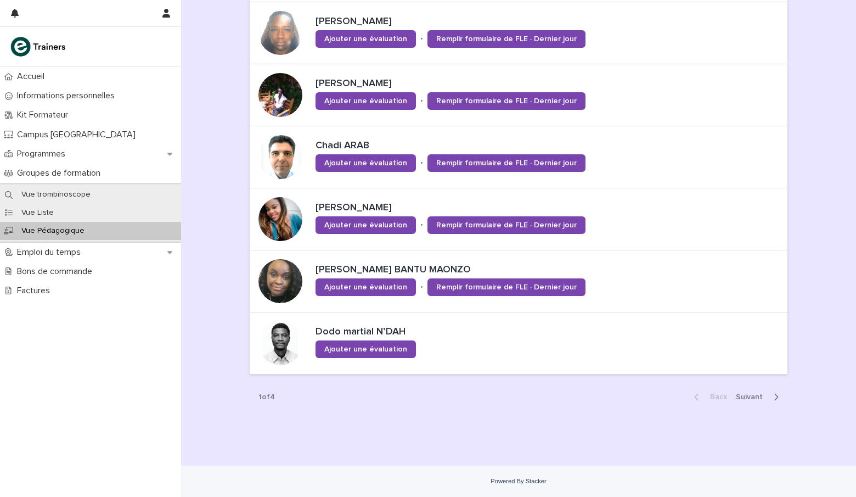
click at [765, 394] on button "Next" at bounding box center [759, 397] width 56 height 10
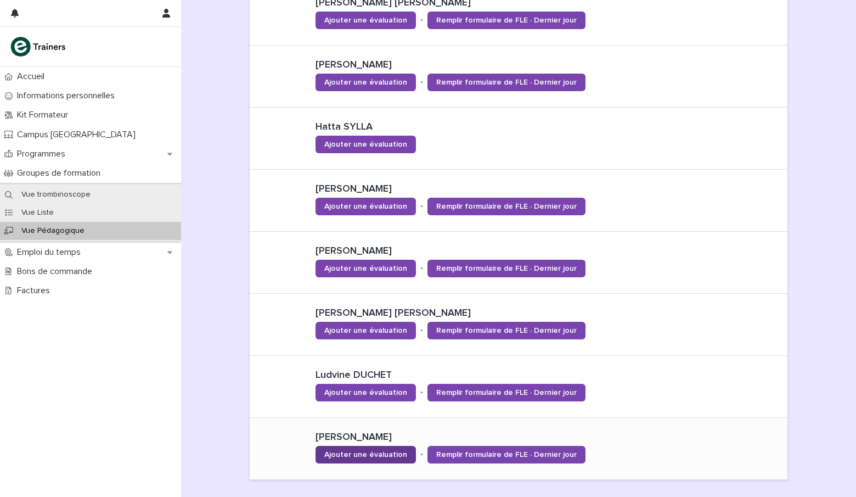
scroll to position [435, 0]
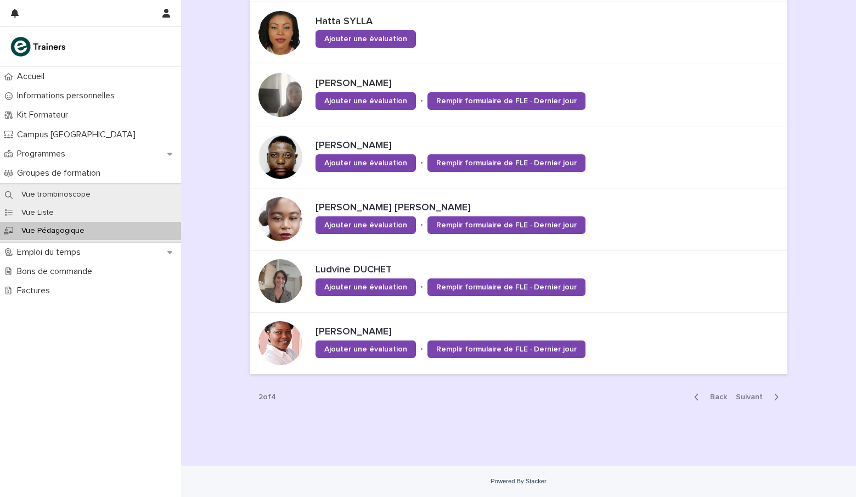
click at [711, 394] on span "Back" at bounding box center [715, 397] width 24 height 8
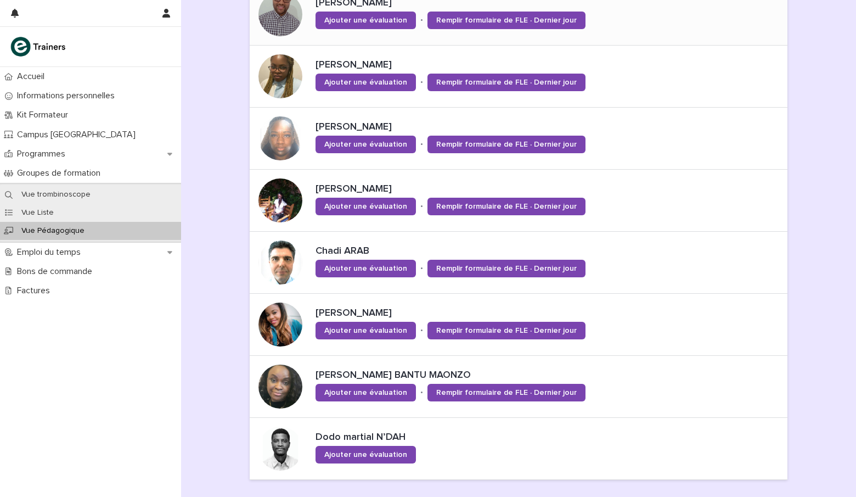
scroll to position [435, 0]
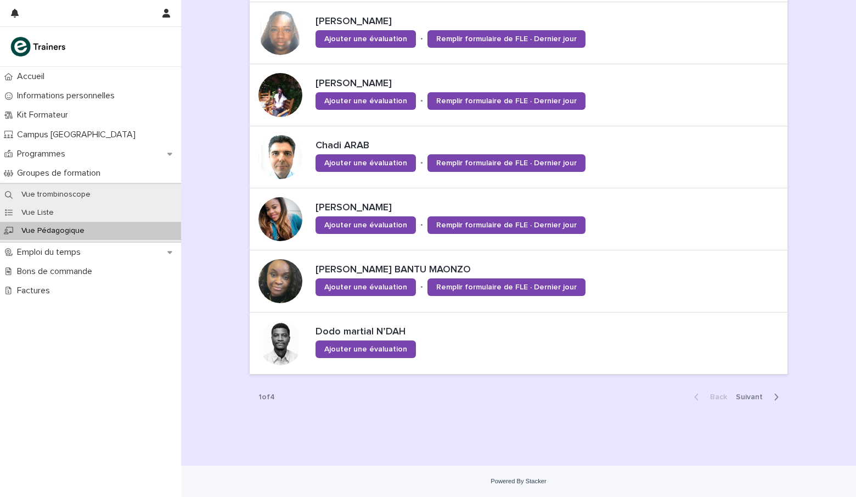
click at [747, 393] on span "Next" at bounding box center [752, 397] width 33 height 8
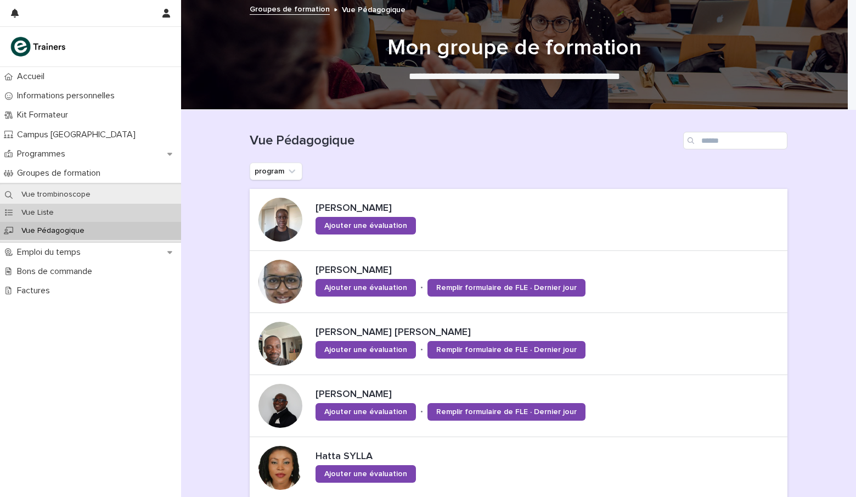
click at [58, 215] on p "Vue Liste" at bounding box center [38, 212] width 50 height 9
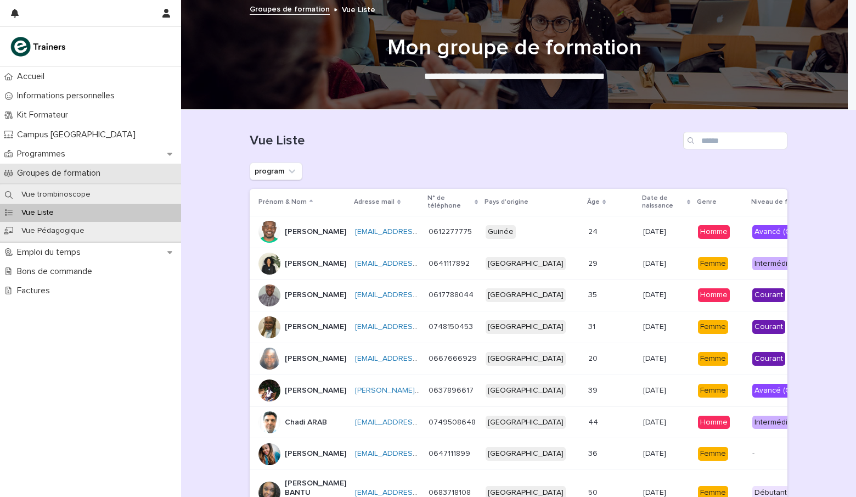
click at [57, 174] on p "Groupes de formation" at bounding box center [61, 173] width 97 height 10
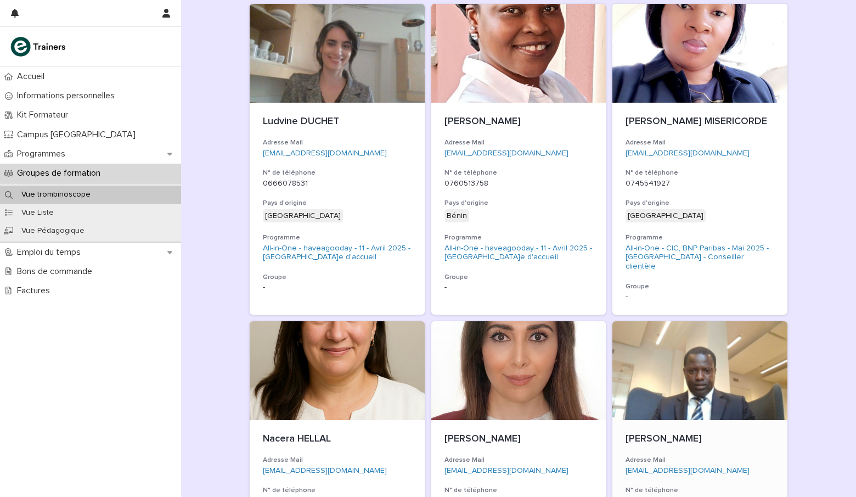
scroll to position [2300, 0]
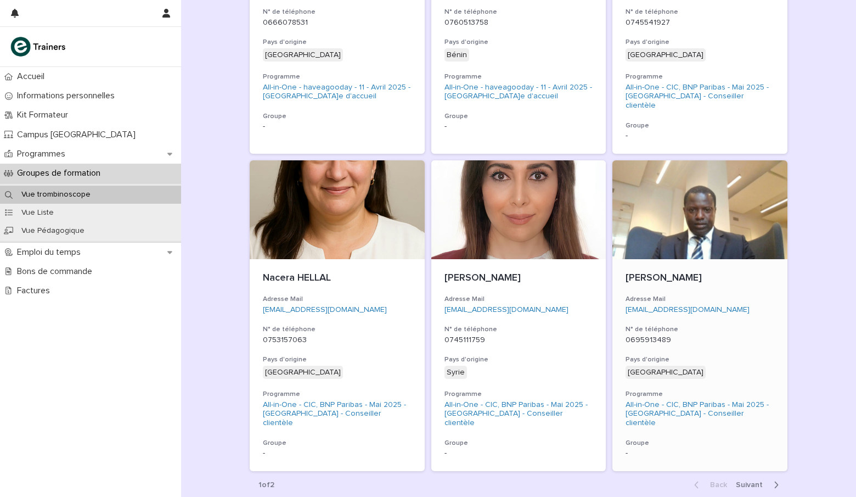
click at [691, 160] on div at bounding box center [699, 209] width 175 height 99
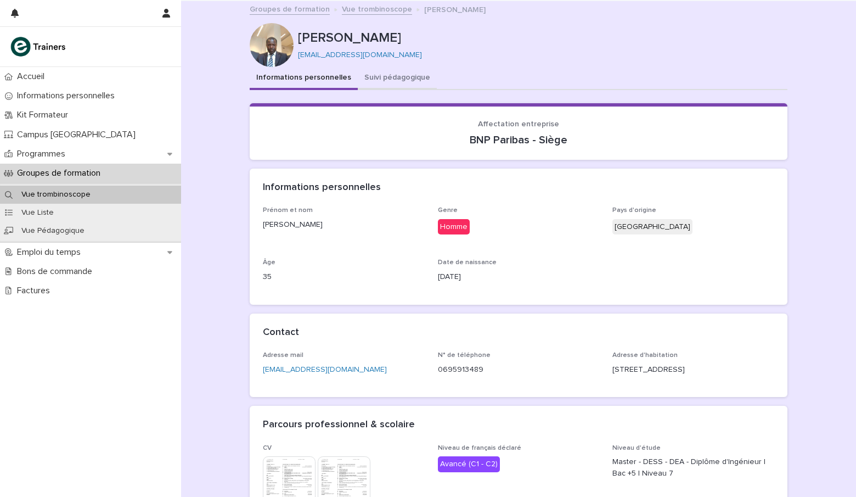
click at [373, 75] on button "Suivi pédagogique" at bounding box center [397, 78] width 79 height 23
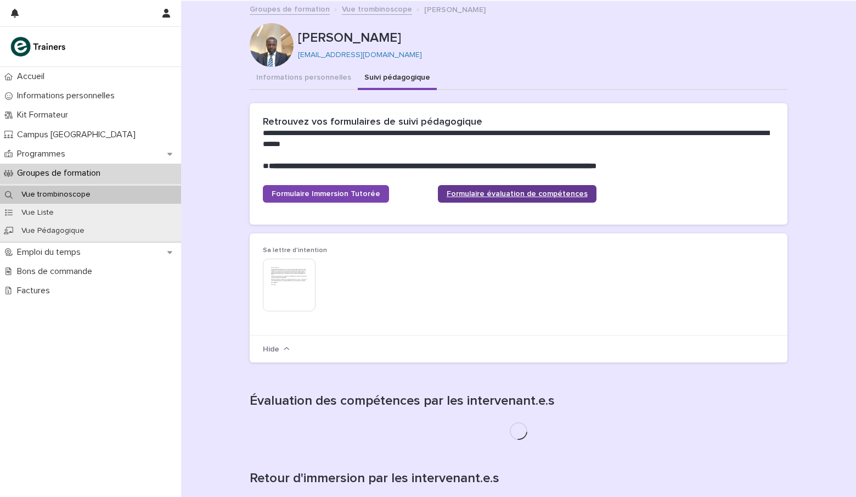
click at [466, 195] on span "Formulaire évaluation de compétences" at bounding box center [517, 194] width 141 height 8
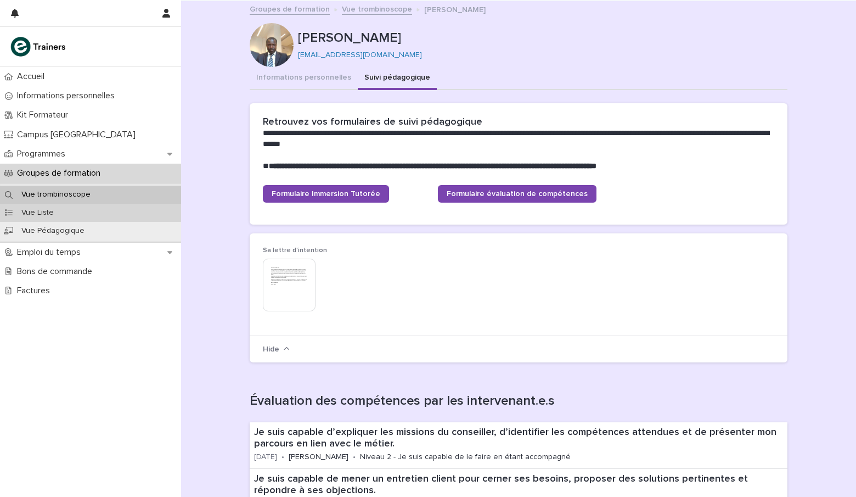
click at [57, 210] on p "Vue Liste" at bounding box center [38, 212] width 50 height 9
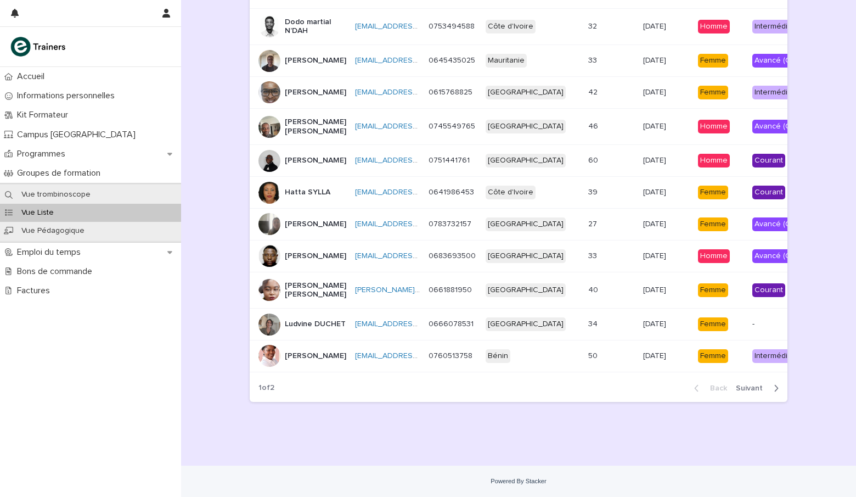
scroll to position [591, 0]
click at [299, 56] on p "Fatimata KANE" at bounding box center [315, 60] width 61 height 9
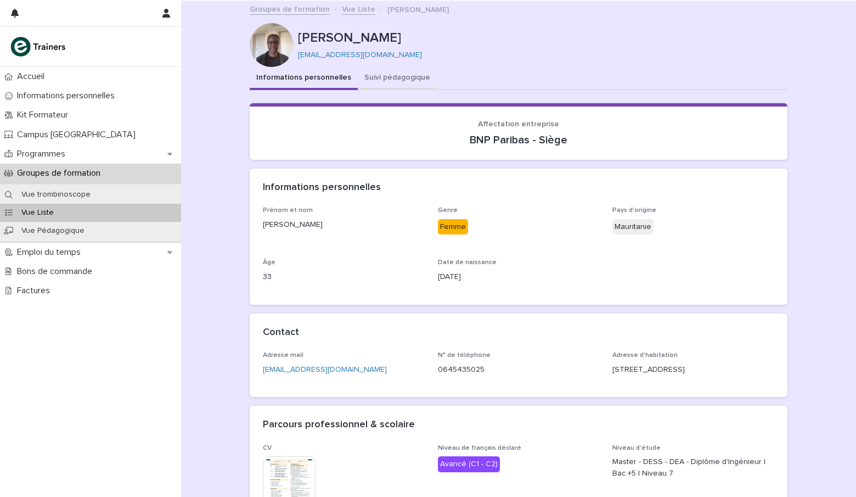
click at [363, 75] on button "Suivi pédagogique" at bounding box center [397, 78] width 79 height 23
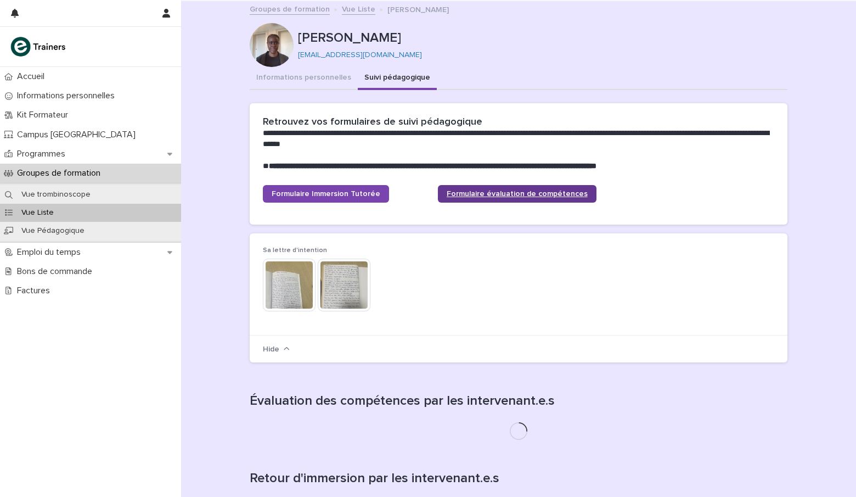
click at [472, 198] on link "Formulaire évaluation de compétences" at bounding box center [517, 194] width 159 height 18
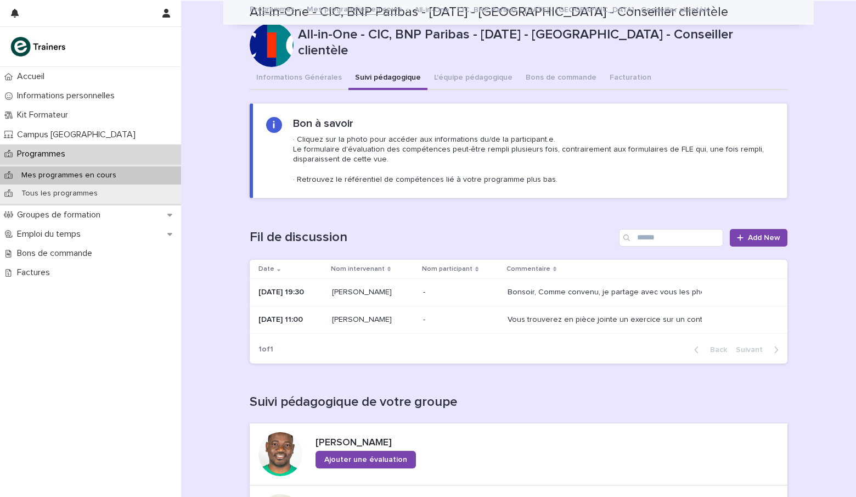
scroll to position [494, 0]
